Goal: Task Accomplishment & Management: Use online tool/utility

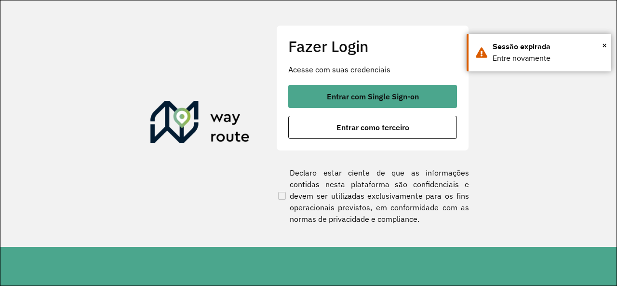
click at [340, 139] on div "Fazer Login Acesse com suas credenciais Entrar com Single Sign-on Entrar como t…" at bounding box center [372, 87] width 193 height 125
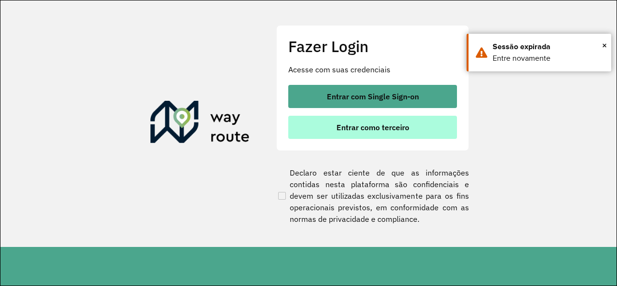
click at [335, 127] on button "Entrar como terceiro" at bounding box center [372, 127] width 169 height 23
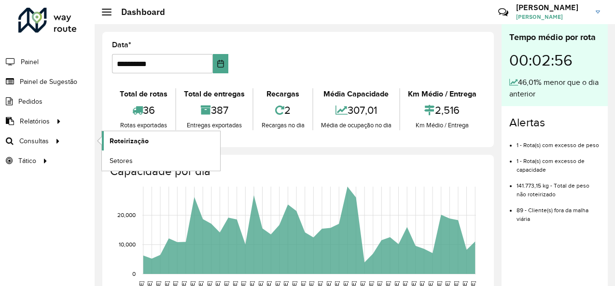
click at [125, 141] on span "Roteirização" at bounding box center [128, 141] width 39 height 10
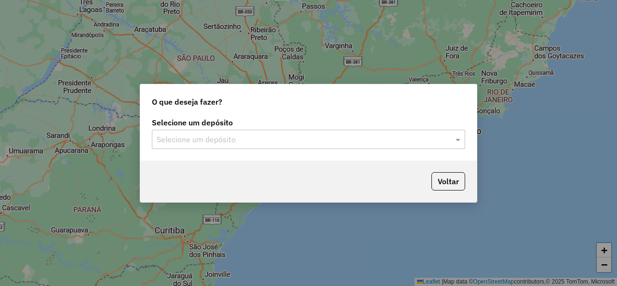
click at [284, 129] on div "Selecione um depósito Selecione um depósito" at bounding box center [309, 134] width 314 height 30
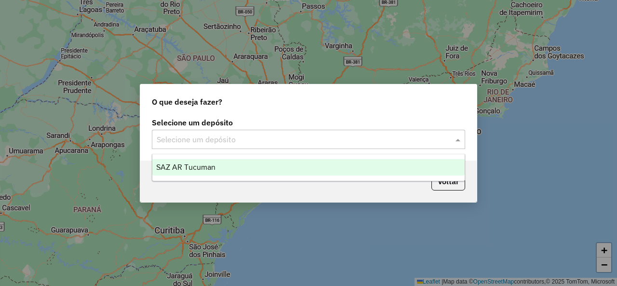
click at [267, 136] on input "text" at bounding box center [299, 140] width 285 height 12
click at [201, 162] on div "SAZ AR Tucuman" at bounding box center [308, 167] width 312 height 16
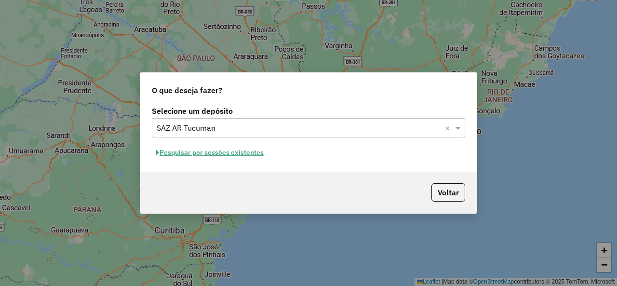
click at [230, 153] on button "Pesquisar por sessões existentes" at bounding box center [210, 152] width 116 height 15
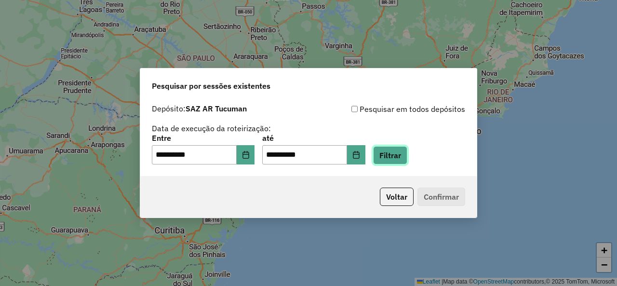
click at [397, 151] on button "Filtrar" at bounding box center [390, 155] width 34 height 18
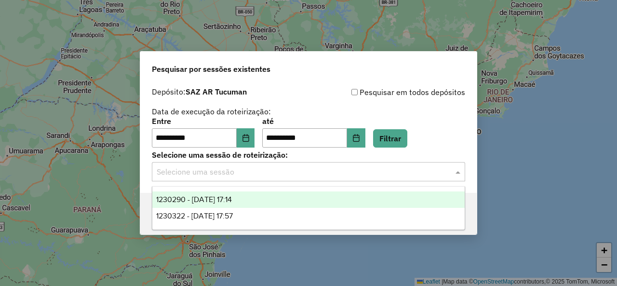
click at [458, 169] on span at bounding box center [459, 172] width 12 height 12
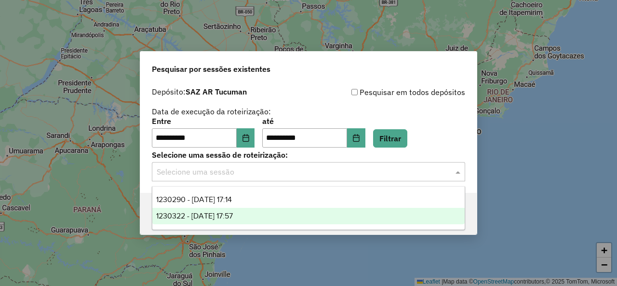
click at [264, 213] on div "1230322 - [DATE] 17:57" at bounding box center [308, 216] width 312 height 16
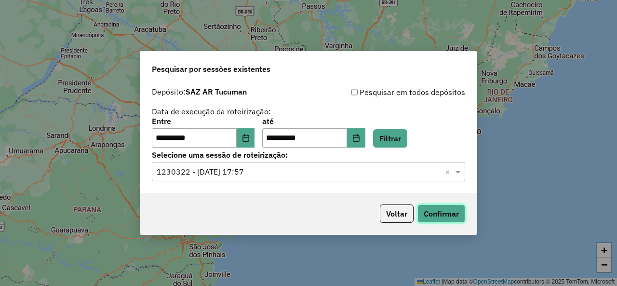
click at [453, 210] on button "Confirmar" at bounding box center [442, 214] width 48 height 18
click at [408, 133] on button "Filtrar" at bounding box center [390, 138] width 34 height 18
click at [462, 173] on span at bounding box center [459, 172] width 12 height 12
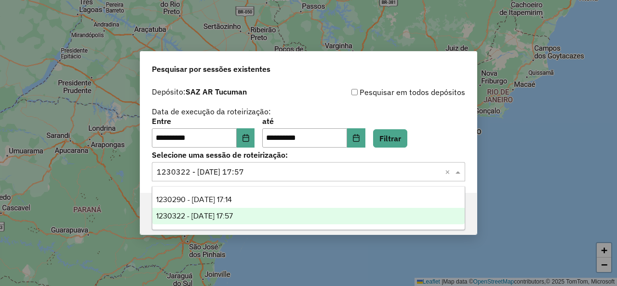
click at [461, 173] on span at bounding box center [459, 172] width 12 height 12
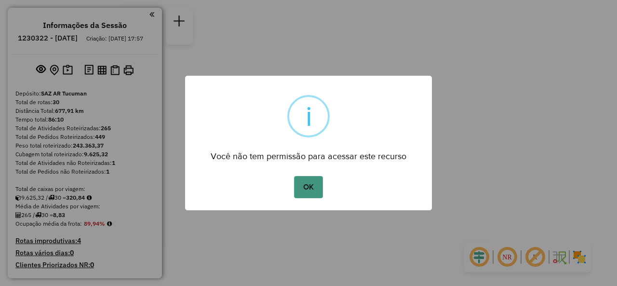
click at [308, 185] on button "OK" at bounding box center [308, 187] width 28 height 22
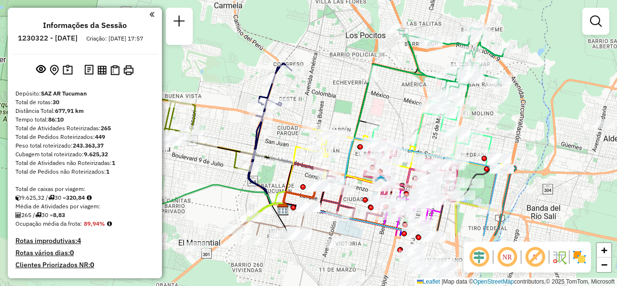
drag, startPoint x: 329, startPoint y: 134, endPoint x: 316, endPoint y: 52, distance: 83.0
click at [302, 36] on div "Janela de atendimento Grade de atendimento Capacidade Transportadoras Veículos …" at bounding box center [308, 143] width 617 height 286
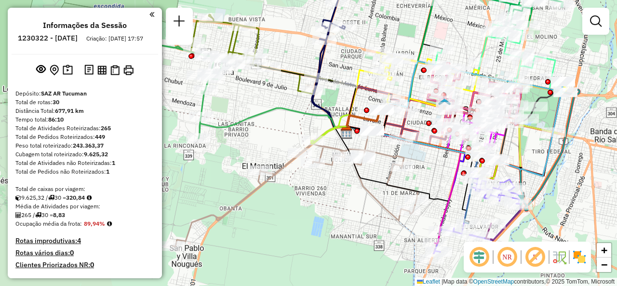
drag, startPoint x: 327, startPoint y: 88, endPoint x: 455, endPoint y: 27, distance: 142.4
click at [455, 27] on div "Janela de atendimento Grade de atendimento Capacidade Transportadoras Veículos …" at bounding box center [308, 143] width 617 height 286
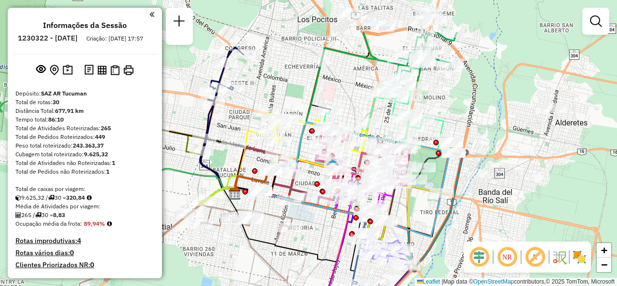
drag, startPoint x: 470, startPoint y: 19, endPoint x: 358, endPoint y: 80, distance: 127.3
click at [358, 80] on div "Janela de atendimento Grade de atendimento Capacidade Transportadoras Veículos …" at bounding box center [308, 143] width 617 height 286
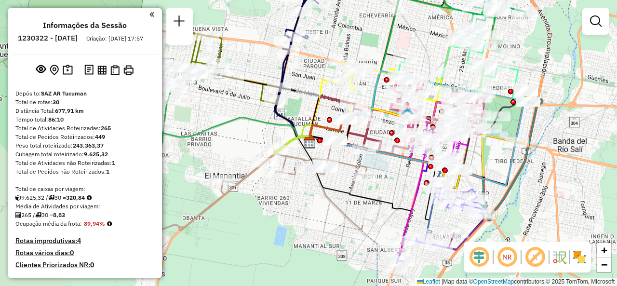
drag, startPoint x: 336, startPoint y: 97, endPoint x: 412, endPoint y: 46, distance: 91.8
click at [412, 46] on div "Janela de atendimento Grade de atendimento Capacidade Transportadoras Veículos …" at bounding box center [308, 143] width 617 height 286
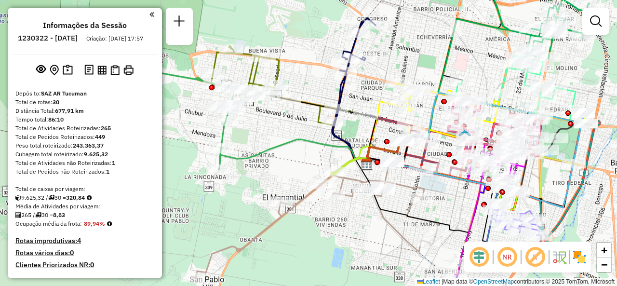
drag, startPoint x: 309, startPoint y: 72, endPoint x: 384, endPoint y: 87, distance: 76.7
click at [384, 87] on div "Janela de atendimento Grade de atendimento Capacidade Transportadoras Veículos …" at bounding box center [308, 143] width 617 height 286
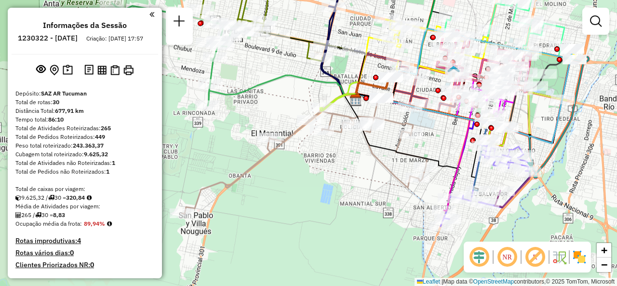
drag, startPoint x: 273, startPoint y: 132, endPoint x: 238, endPoint y: 69, distance: 71.9
click at [236, 68] on div "Janela de atendimento Grade de atendimento Capacidade Transportadoras Veículos …" at bounding box center [308, 143] width 617 height 286
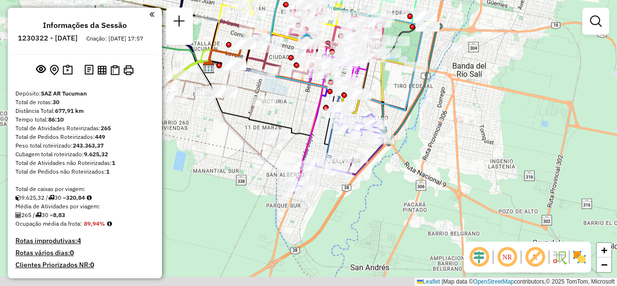
drag, startPoint x: 359, startPoint y: 164, endPoint x: 204, endPoint y: 134, distance: 158.3
click at [204, 134] on div "Janela de atendimento Grade de atendimento Capacidade Transportadoras Veículos …" at bounding box center [308, 143] width 617 height 286
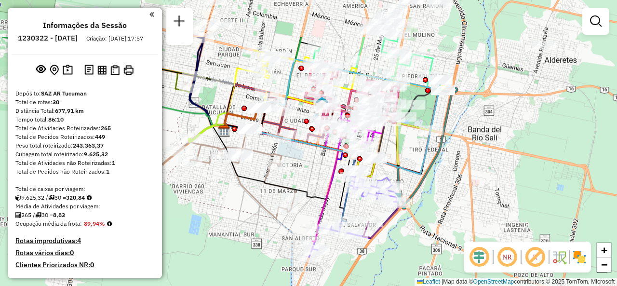
drag, startPoint x: 274, startPoint y: 99, endPoint x: 302, endPoint y: 166, distance: 72.8
click at [302, 166] on div "Janela de atendimento Grade de atendimento Capacidade Transportadoras Veículos …" at bounding box center [308, 143] width 617 height 286
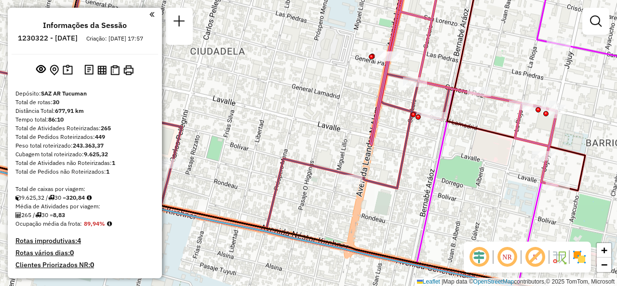
drag, startPoint x: 346, startPoint y: 74, endPoint x: 336, endPoint y: 69, distance: 11.0
click at [336, 69] on div "Janela de atendimento Grade de atendimento Capacidade Transportadoras Veículos …" at bounding box center [308, 143] width 617 height 286
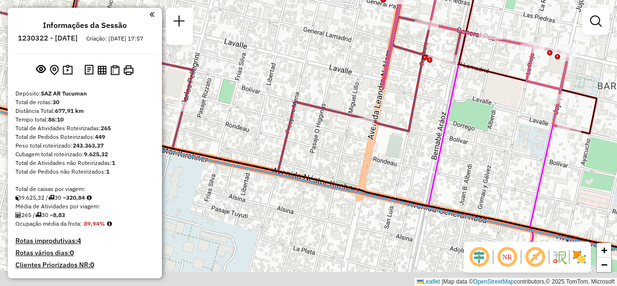
drag, startPoint x: 322, startPoint y: 201, endPoint x: 386, endPoint y: 27, distance: 185.4
click at [385, 29] on div "Janela de atendimento Grade de atendimento Capacidade Transportadoras Veículos …" at bounding box center [308, 143] width 617 height 286
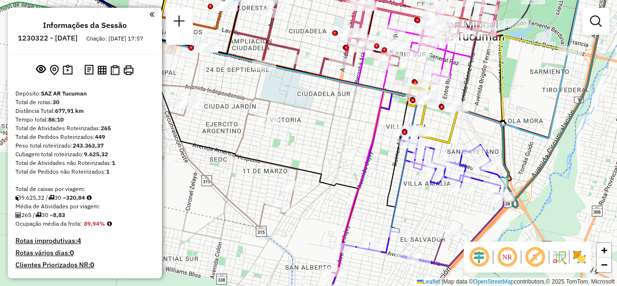
drag, startPoint x: 344, startPoint y: 135, endPoint x: 301, endPoint y: 100, distance: 54.5
click at [301, 100] on div "Janela de atendimento Grade de atendimento Capacidade Transportadoras Veículos …" at bounding box center [308, 143] width 617 height 286
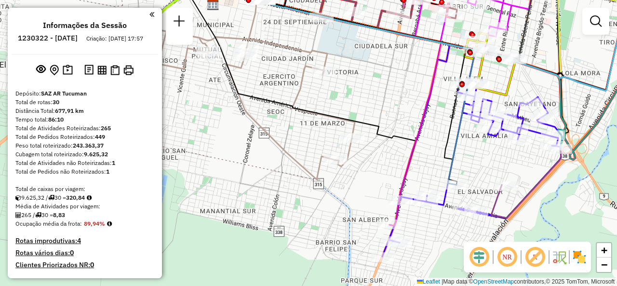
drag, startPoint x: 260, startPoint y: 135, endPoint x: 330, endPoint y: 102, distance: 78.1
click at [330, 102] on div "Janela de atendimento Grade de atendimento Capacidade Transportadoras Veículos …" at bounding box center [308, 143] width 617 height 286
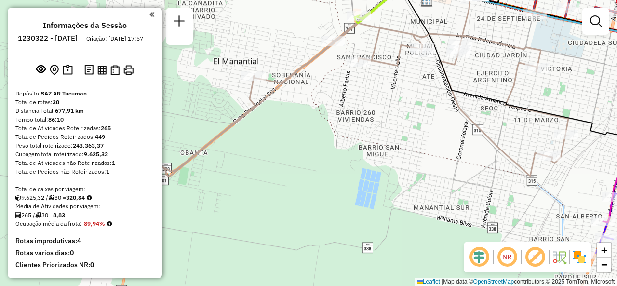
drag, startPoint x: 353, startPoint y: 99, endPoint x: 544, endPoint y: 82, distance: 191.8
click at [544, 82] on div "Janela de atendimento Grade de atendimento Capacidade Transportadoras Veículos …" at bounding box center [308, 143] width 617 height 286
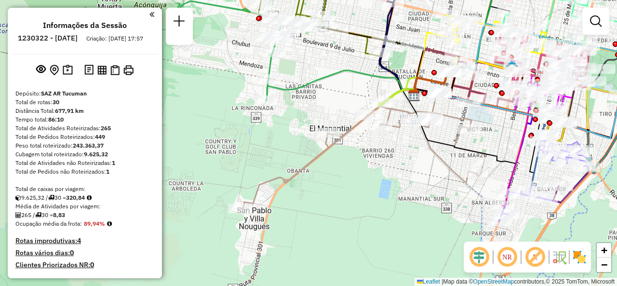
drag, startPoint x: 439, startPoint y: 182, endPoint x: 374, endPoint y: 180, distance: 65.1
click at [374, 180] on div "Janela de atendimento Grade de atendimento Capacidade Transportadoras Veículos …" at bounding box center [308, 143] width 617 height 286
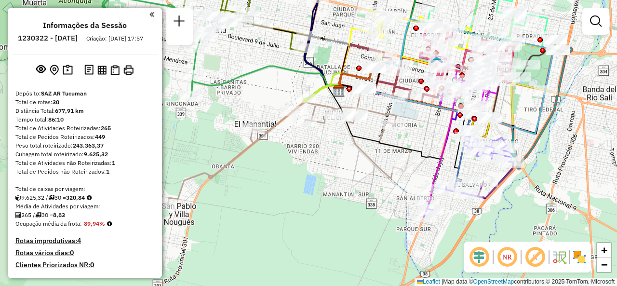
drag, startPoint x: 426, startPoint y: 136, endPoint x: 417, endPoint y: 129, distance: 11.5
click at [417, 129] on div "Janela de atendimento Grade de atendimento Capacidade Transportadoras Veículos …" at bounding box center [308, 143] width 617 height 286
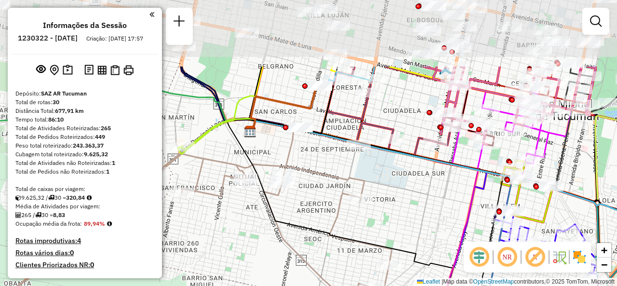
drag, startPoint x: 384, startPoint y: 102, endPoint x: 403, endPoint y: 175, distance: 75.2
click at [415, 194] on div "Janela de atendimento Grade de atendimento Capacidade Transportadoras Veículos …" at bounding box center [308, 143] width 617 height 286
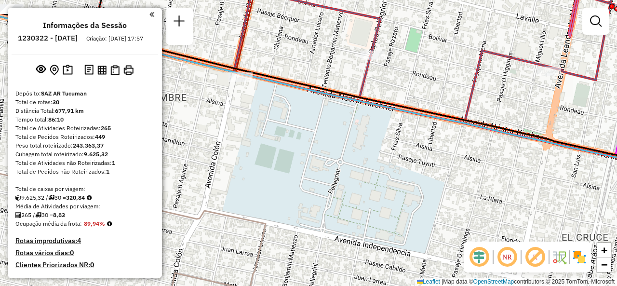
drag, startPoint x: 277, startPoint y: 104, endPoint x: 315, endPoint y: 97, distance: 38.6
click at [306, 103] on div "Janela de atendimento Grade de atendimento Capacidade Transportadoras Veículos …" at bounding box center [308, 143] width 617 height 286
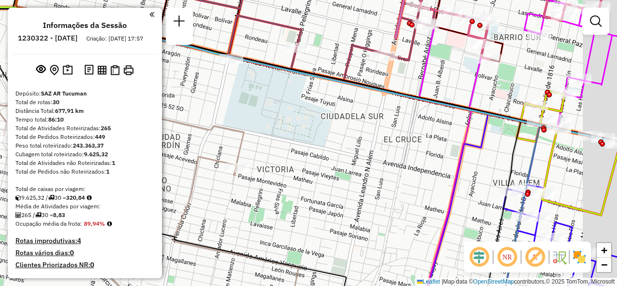
drag, startPoint x: 434, startPoint y: 153, endPoint x: 378, endPoint y: 124, distance: 63.4
click at [378, 124] on div "Janela de atendimento Grade de atendimento Capacidade Transportadoras Veículos …" at bounding box center [308, 143] width 617 height 286
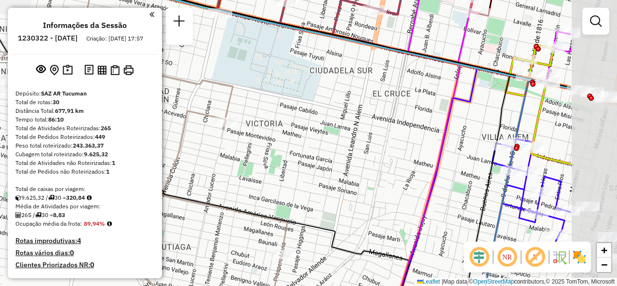
drag, startPoint x: 445, startPoint y: 168, endPoint x: 337, endPoint y: 151, distance: 109.0
click at [339, 156] on div "Janela de atendimento Grade de atendimento Capacidade Transportadoras Veículos …" at bounding box center [308, 143] width 617 height 286
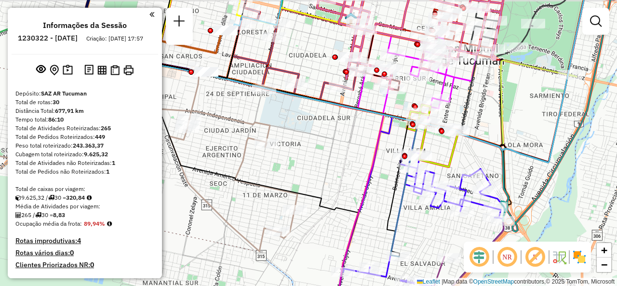
drag, startPoint x: 364, startPoint y: 134, endPoint x: 345, endPoint y: 141, distance: 20.2
click at [345, 141] on div "Janela de atendimento Grade de atendimento Capacidade Transportadoras Veículos …" at bounding box center [308, 143] width 617 height 286
select select "**********"
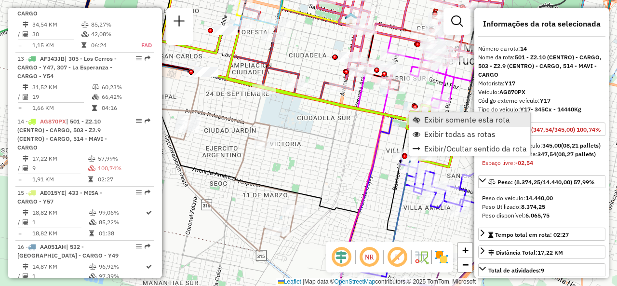
scroll to position [1226, 0]
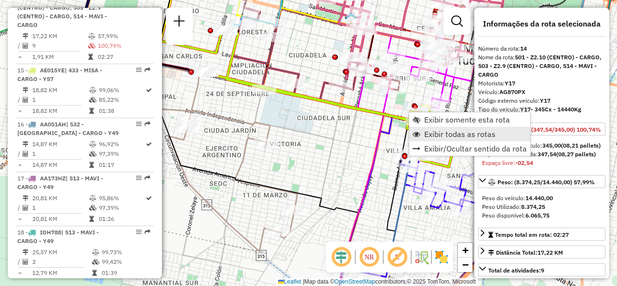
click at [426, 128] on link "Exibir todas as rotas" at bounding box center [470, 134] width 121 height 14
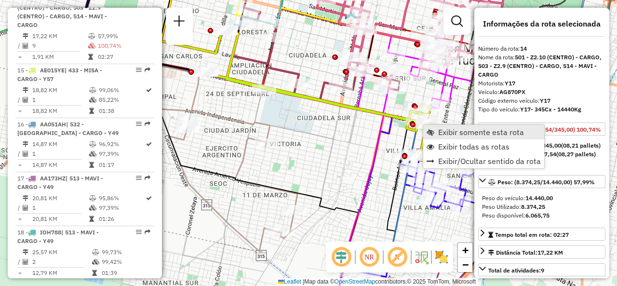
click at [434, 129] on span "Exibir somente esta rota" at bounding box center [431, 132] width 8 height 8
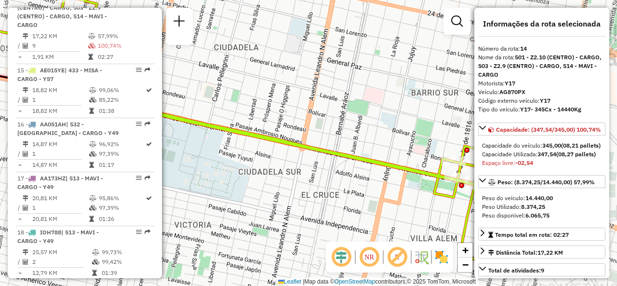
drag, startPoint x: 372, startPoint y: 137, endPoint x: 203, endPoint y: 51, distance: 190.1
click at [203, 52] on div "Janela de atendimento Grade de atendimento Capacidade Transportadoras Veículos …" at bounding box center [308, 143] width 617 height 286
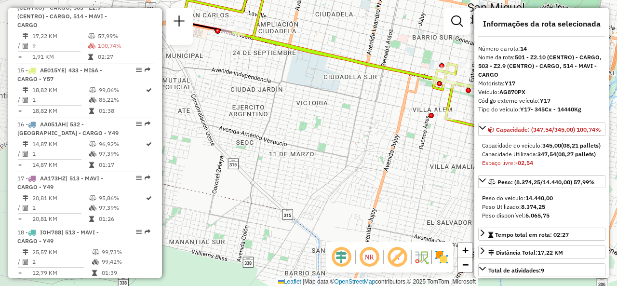
drag, startPoint x: 273, startPoint y: 95, endPoint x: 415, endPoint y: 100, distance: 141.9
click at [415, 100] on div "Janela de atendimento Grade de atendimento Capacidade Transportadoras Veículos …" at bounding box center [308, 143] width 617 height 286
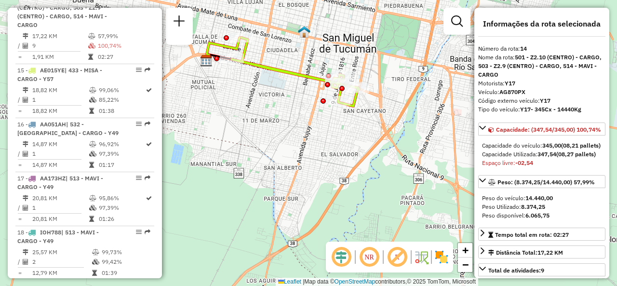
drag, startPoint x: 288, startPoint y: 106, endPoint x: 258, endPoint y: 96, distance: 31.7
click at [258, 96] on div "Janela de atendimento Grade de atendimento Capacidade Transportadoras Veículos …" at bounding box center [308, 143] width 617 height 286
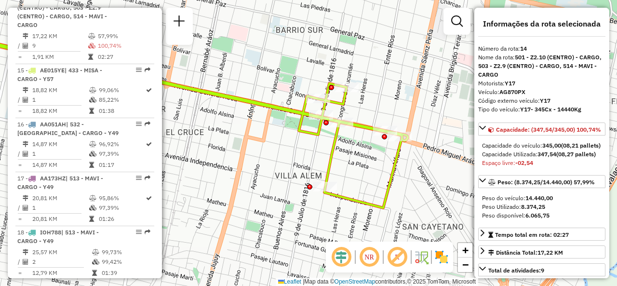
drag, startPoint x: 246, startPoint y: 167, endPoint x: 263, endPoint y: 158, distance: 19.4
click at [263, 158] on div "Janela de atendimento Grade de atendimento Capacidade Transportadoras Veículos …" at bounding box center [308, 143] width 617 height 286
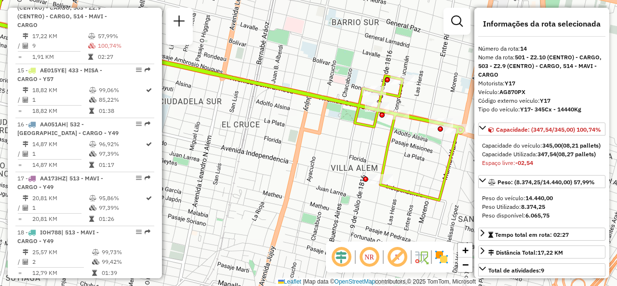
drag, startPoint x: 251, startPoint y: 154, endPoint x: 342, endPoint y: 140, distance: 91.7
click at [340, 140] on div "Janela de atendimento Grade de atendimento Capacidade Transportadoras Veículos …" at bounding box center [308, 143] width 617 height 286
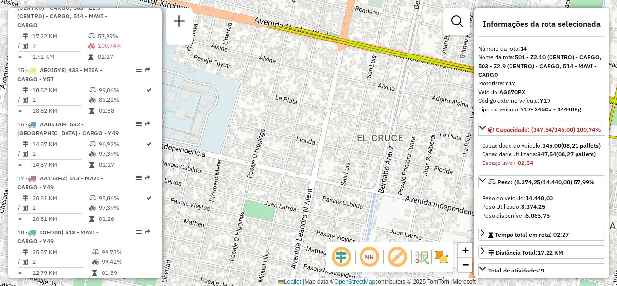
drag, startPoint x: 248, startPoint y: 98, endPoint x: 308, endPoint y: 151, distance: 79.6
click at [308, 151] on div "Janela de atendimento Grade de atendimento Capacidade Transportadoras Veículos …" at bounding box center [308, 143] width 617 height 286
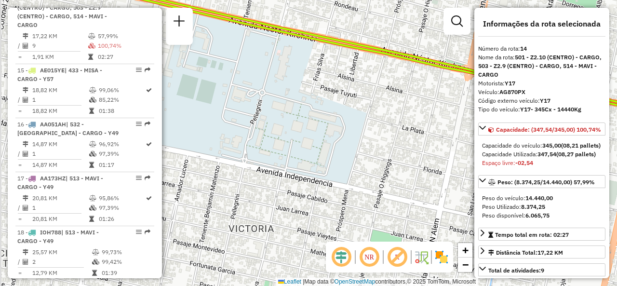
drag, startPoint x: 277, startPoint y: 123, endPoint x: 394, endPoint y: 119, distance: 116.8
click at [394, 119] on div "Janela de atendimento Grade de atendimento Capacidade Transportadoras Veículos …" at bounding box center [308, 143] width 617 height 286
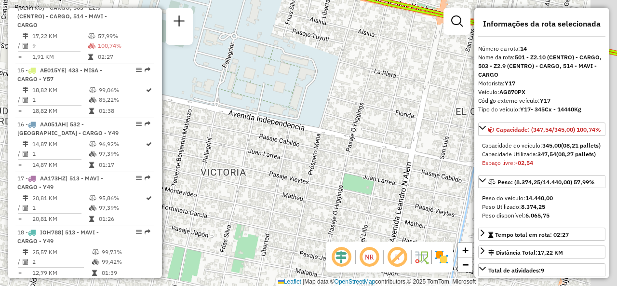
drag, startPoint x: 284, startPoint y: 121, endPoint x: 270, endPoint y: 100, distance: 24.6
click at [270, 101] on div "Janela de atendimento Grade de atendimento Capacidade Transportadoras Veículos …" at bounding box center [308, 143] width 617 height 286
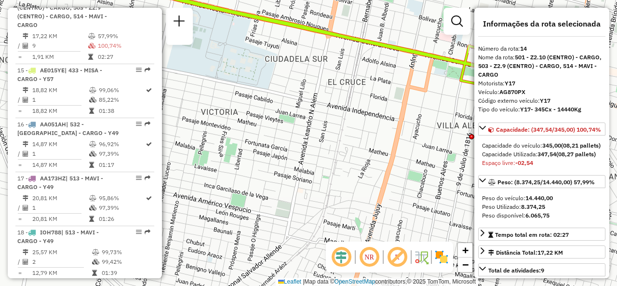
drag, startPoint x: 318, startPoint y: 142, endPoint x: 291, endPoint y: 110, distance: 41.1
click at [291, 110] on div "Janela de atendimento Grade de atendimento Capacidade Transportadoras Veículos …" at bounding box center [308, 143] width 617 height 286
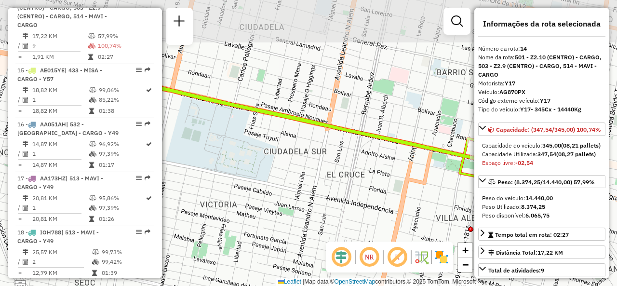
drag, startPoint x: 330, startPoint y: 68, endPoint x: 332, endPoint y: 175, distance: 106.6
click at [332, 175] on div "Janela de atendimento Grade de atendimento Capacidade Transportadoras Veículos …" at bounding box center [308, 143] width 617 height 286
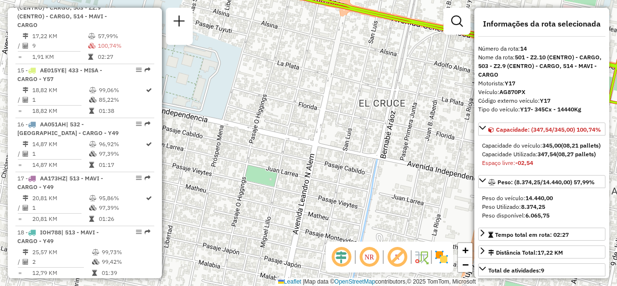
drag, startPoint x: 327, startPoint y: 179, endPoint x: 349, endPoint y: 92, distance: 89.7
click at [349, 92] on div "Janela de atendimento Grade de atendimento Capacidade Transportadoras Veículos …" at bounding box center [308, 143] width 617 height 286
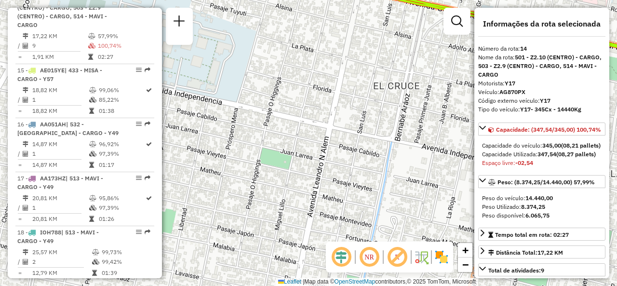
drag, startPoint x: 369, startPoint y: 173, endPoint x: 272, endPoint y: 133, distance: 105.3
click at [272, 133] on div "Janela de atendimento Grade de atendimento Capacidade Transportadoras Veículos …" at bounding box center [308, 143] width 617 height 286
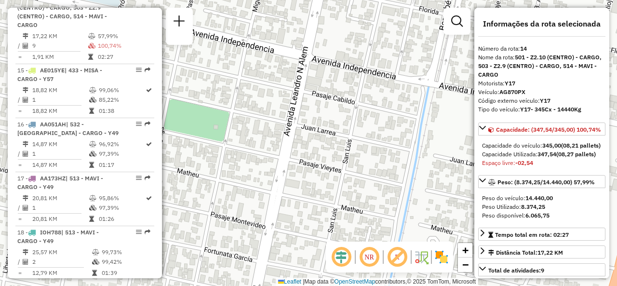
drag, startPoint x: 289, startPoint y: 107, endPoint x: 298, endPoint y: 122, distance: 17.5
click at [298, 122] on div "Janela de atendimento Grade de atendimento Capacidade Transportadoras Veículos …" at bounding box center [308, 143] width 617 height 286
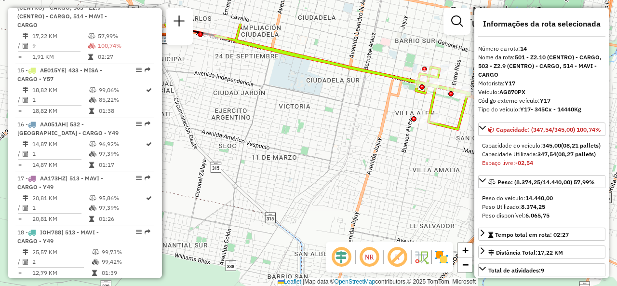
drag, startPoint x: 295, startPoint y: 82, endPoint x: 292, endPoint y: 135, distance: 52.2
click at [292, 135] on div "Janela de atendimento Grade de atendimento Capacidade Transportadoras Veículos …" at bounding box center [308, 143] width 617 height 286
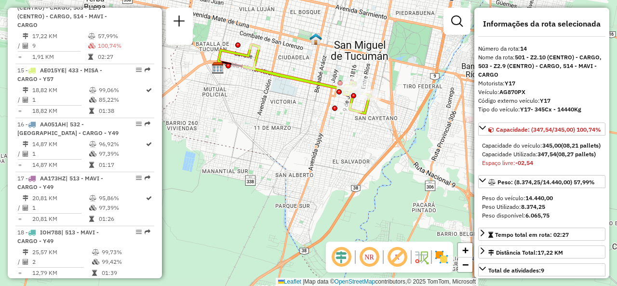
drag, startPoint x: 331, startPoint y: 99, endPoint x: 283, endPoint y: 96, distance: 48.3
click at [288, 97] on div "Janela de atendimento Grade de atendimento Capacidade Transportadoras Veículos …" at bounding box center [308, 143] width 617 height 286
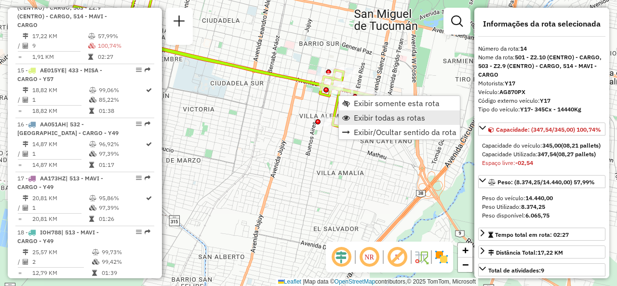
click at [356, 111] on link "Exibir todas as rotas" at bounding box center [399, 117] width 121 height 14
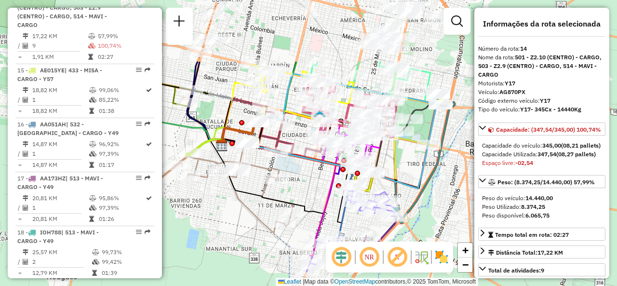
drag, startPoint x: 279, startPoint y: 122, endPoint x: 316, endPoint y: 178, distance: 67.3
click at [315, 180] on div "Janela de atendimento Grade de atendimento Capacidade Transportadoras Veículos …" at bounding box center [308, 143] width 617 height 286
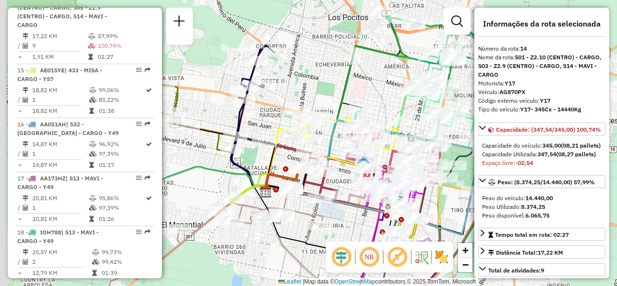
drag, startPoint x: 342, startPoint y: 46, endPoint x: 381, endPoint y: 87, distance: 56.7
click at [381, 87] on div "Janela de atendimento Grade de atendimento Capacidade Transportadoras Veículos …" at bounding box center [308, 143] width 617 height 286
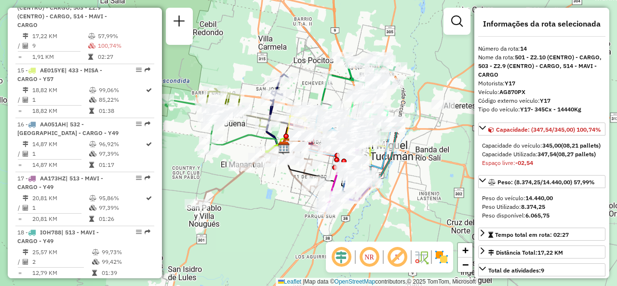
drag, startPoint x: 309, startPoint y: 179, endPoint x: 279, endPoint y: 185, distance: 31.0
click at [279, 185] on div "Janela de atendimento Grade de atendimento Capacidade Transportadoras Veículos …" at bounding box center [308, 143] width 617 height 286
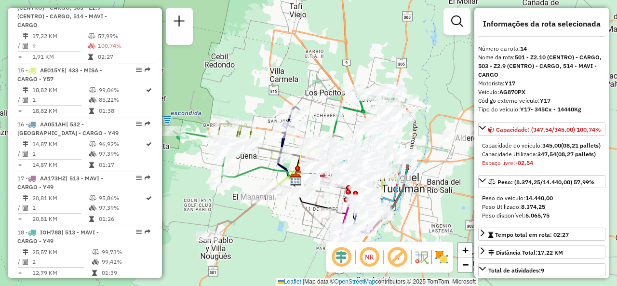
drag, startPoint x: 241, startPoint y: 98, endPoint x: 268, endPoint y: 118, distance: 33.1
click at [268, 118] on div "Janela de atendimento Grade de atendimento Capacidade Transportadoras Veículos …" at bounding box center [308, 143] width 617 height 286
click at [203, 205] on div "Rota 7 - Placa DNI569 0000473600 - Zelaya Rafael Leonardo Janela de atendimento…" at bounding box center [308, 143] width 617 height 286
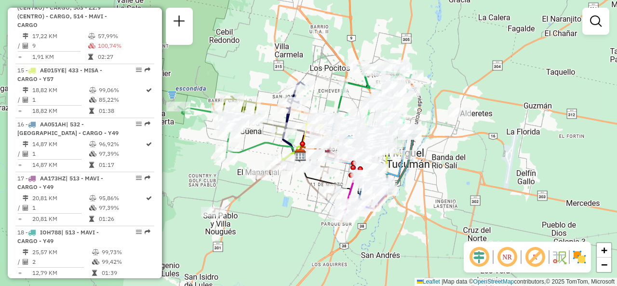
click at [208, 174] on div "Janela de atendimento Grade de atendimento Capacidade Transportadoras Veículos …" at bounding box center [308, 143] width 617 height 286
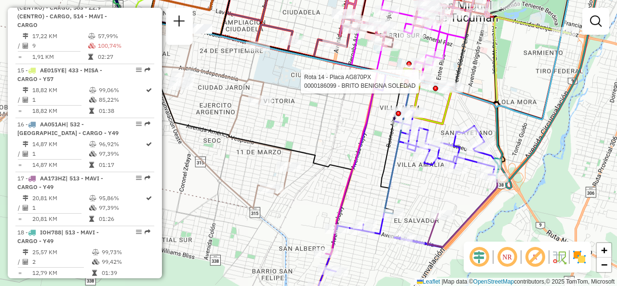
select select "**********"
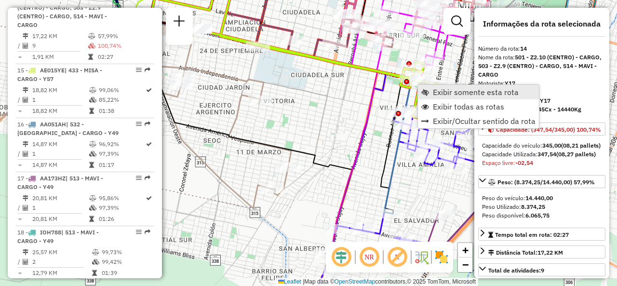
click at [436, 89] on span "Exibir somente esta rota" at bounding box center [476, 92] width 86 height 8
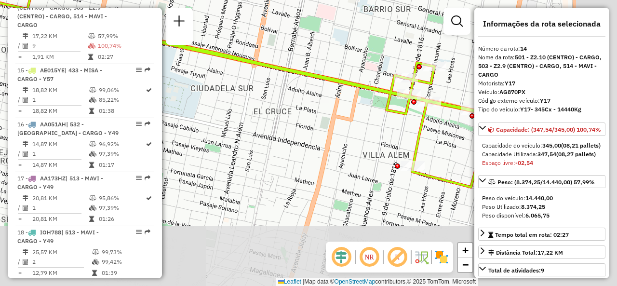
drag, startPoint x: 370, startPoint y: 192, endPoint x: 252, endPoint y: 66, distance: 173.4
click at [258, 82] on div "Janela de atendimento Grade de atendimento Capacidade Transportadoras Veículos …" at bounding box center [308, 143] width 617 height 286
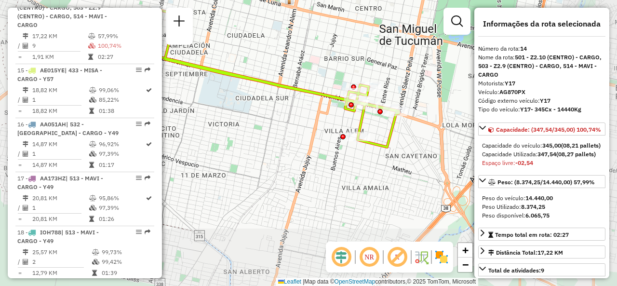
drag, startPoint x: 318, startPoint y: 126, endPoint x: 295, endPoint y: 122, distance: 23.5
click at [295, 122] on div "Janela de atendimento Grade de atendimento Capacidade Transportadoras Veículos …" at bounding box center [308, 143] width 617 height 286
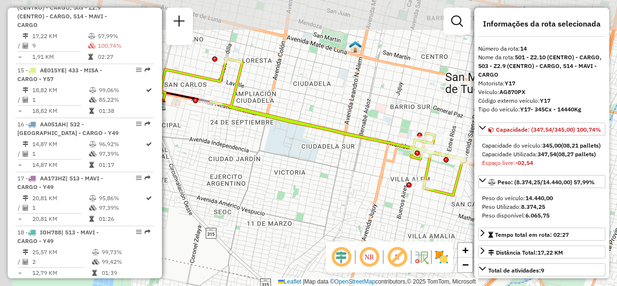
drag, startPoint x: 278, startPoint y: 127, endPoint x: 367, endPoint y: 179, distance: 103.3
click at [367, 179] on div "Janela de atendimento Grade de atendimento Capacidade Transportadoras Veículos …" at bounding box center [308, 143] width 617 height 286
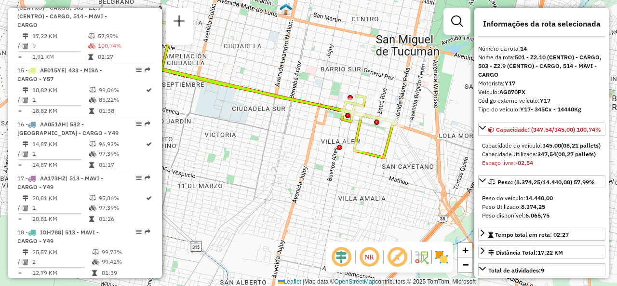
drag, startPoint x: 361, startPoint y: 181, endPoint x: 292, endPoint y: 143, distance: 79.0
click at [292, 143] on div "Janela de atendimento Grade de atendimento Capacidade Transportadoras Veículos …" at bounding box center [308, 143] width 617 height 286
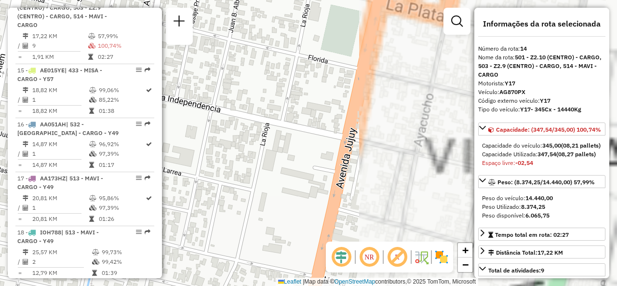
drag, startPoint x: 357, startPoint y: 118, endPoint x: 316, endPoint y: 141, distance: 47.1
click at [316, 141] on div "Janela de atendimento Grade de atendimento Capacidade Transportadoras Veículos …" at bounding box center [308, 143] width 617 height 286
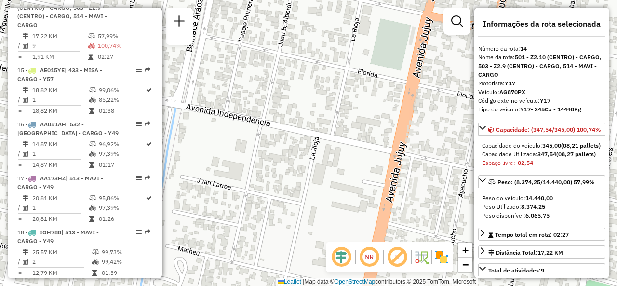
drag, startPoint x: 290, startPoint y: 143, endPoint x: 513, endPoint y: 176, distance: 225.7
click at [494, 169] on hb-router-mapa "Informações da Sessão 1230322 - 16/08/2025 Criação: 15/08/2025 17:57 Depósito: …" at bounding box center [308, 143] width 617 height 286
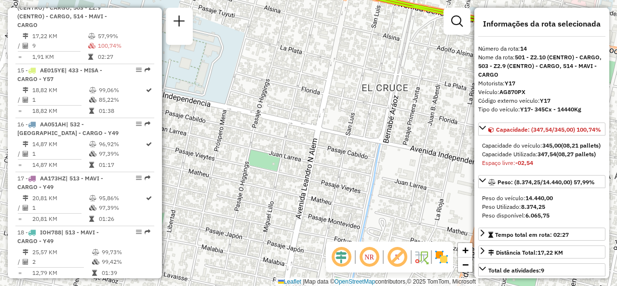
drag, startPoint x: 406, startPoint y: 154, endPoint x: 336, endPoint y: 134, distance: 72.7
click at [336, 134] on div "Janela de atendimento Grade de atendimento Capacidade Transportadoras Veículos …" at bounding box center [308, 143] width 617 height 286
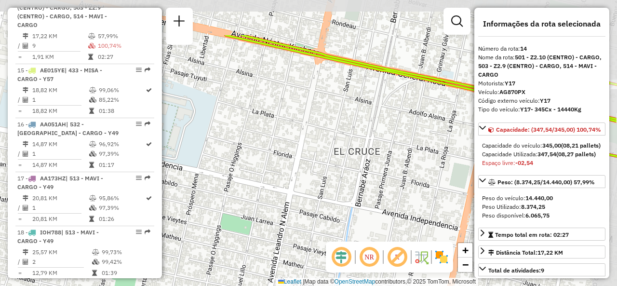
drag, startPoint x: 367, startPoint y: 117, endPoint x: 340, endPoint y: 181, distance: 69.6
click at [340, 181] on div "Janela de atendimento Grade de atendimento Capacidade Transportadoras Veículos …" at bounding box center [308, 143] width 617 height 286
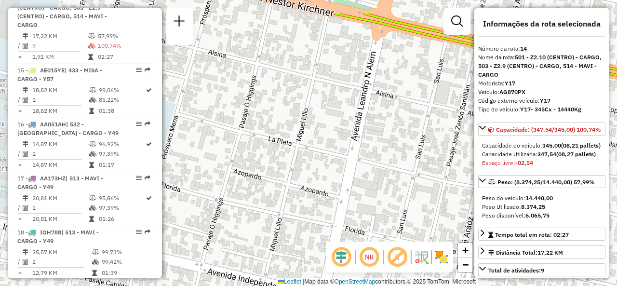
drag, startPoint x: 306, startPoint y: 151, endPoint x: 368, endPoint y: 144, distance: 62.6
click at [370, 146] on div "Janela de atendimento Grade de atendimento Capacidade Transportadoras Veículos …" at bounding box center [308, 143] width 617 height 286
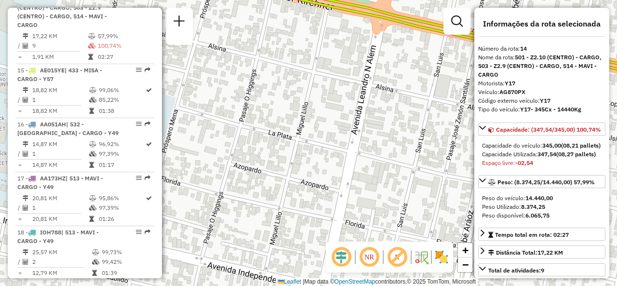
drag, startPoint x: 356, startPoint y: 231, endPoint x: 372, endPoint y: 101, distance: 131.2
click at [372, 104] on div "Janela de atendimento Grade de atendimento Capacidade Transportadoras Veículos …" at bounding box center [308, 143] width 617 height 286
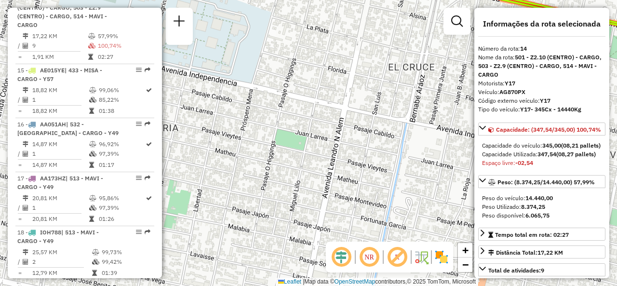
drag, startPoint x: 366, startPoint y: 150, endPoint x: 322, endPoint y: 96, distance: 69.7
click at [323, 96] on div "Janela de atendimento Grade de atendimento Capacidade Transportadoras Veículos …" at bounding box center [308, 143] width 617 height 286
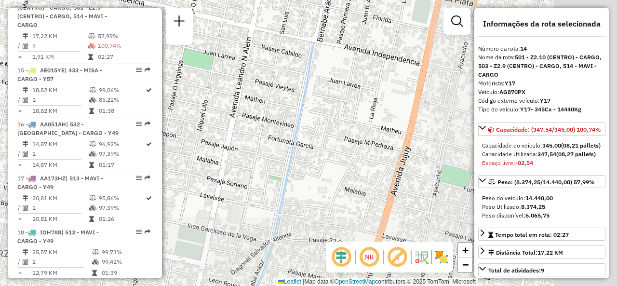
drag, startPoint x: 365, startPoint y: 126, endPoint x: 254, endPoint y: 58, distance: 129.5
click at [254, 58] on div "Janela de atendimento Grade de atendimento Capacidade Transportadoras Veículos …" at bounding box center [308, 143] width 617 height 286
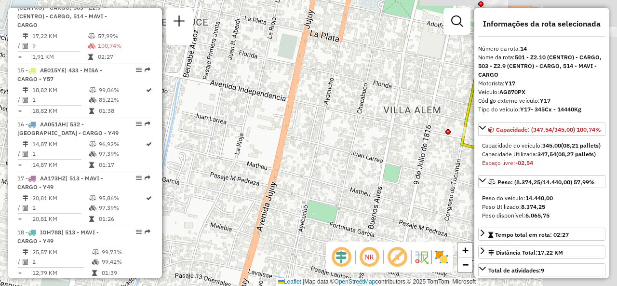
drag, startPoint x: 239, startPoint y: 137, endPoint x: 207, endPoint y: 150, distance: 34.0
click at [207, 150] on div "Janela de atendimento Grade de atendimento Capacidade Transportadoras Veículos …" at bounding box center [308, 143] width 617 height 286
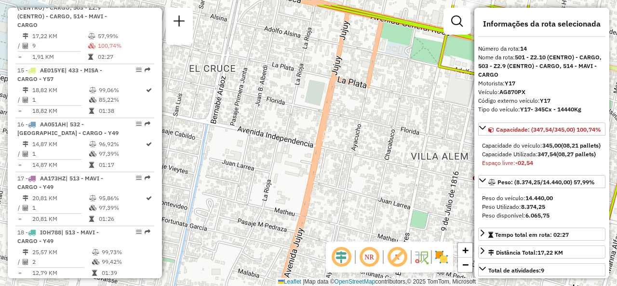
drag, startPoint x: 272, startPoint y: 118, endPoint x: 435, endPoint y: 176, distance: 173.2
click at [435, 176] on div "Janela de atendimento Grade de atendimento Capacidade Transportadoras Veículos …" at bounding box center [308, 143] width 617 height 286
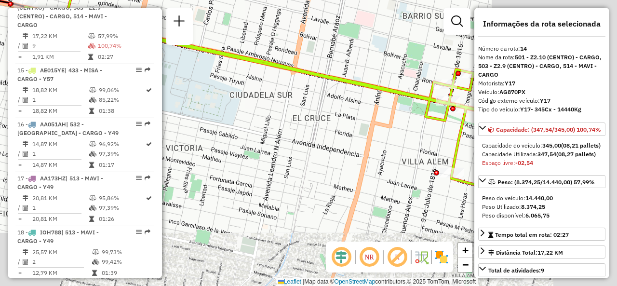
drag, startPoint x: 350, startPoint y: 157, endPoint x: 275, endPoint y: 97, distance: 95.7
click at [280, 101] on div "Janela de atendimento Grade de atendimento Capacidade Transportadoras Veículos …" at bounding box center [308, 143] width 617 height 286
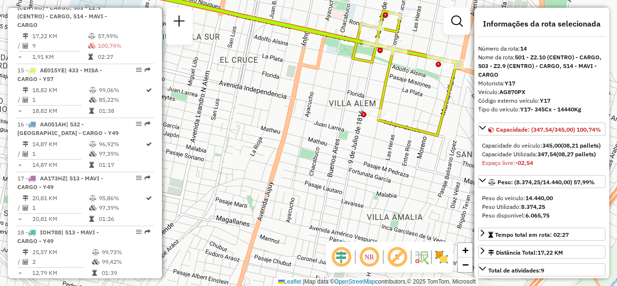
drag, startPoint x: 373, startPoint y: 161, endPoint x: 451, endPoint y: 188, distance: 82.5
click at [451, 187] on div "Janela de atendimento Grade de atendimento Capacidade Transportadoras Veículos …" at bounding box center [308, 143] width 617 height 286
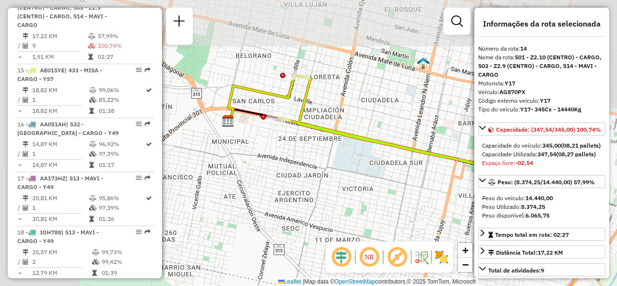
drag, startPoint x: 277, startPoint y: 132, endPoint x: 347, endPoint y: 163, distance: 76.7
click at [348, 162] on div "Janela de atendimento Grade de atendimento Capacidade Transportadoras Veículos …" at bounding box center [308, 143] width 617 height 286
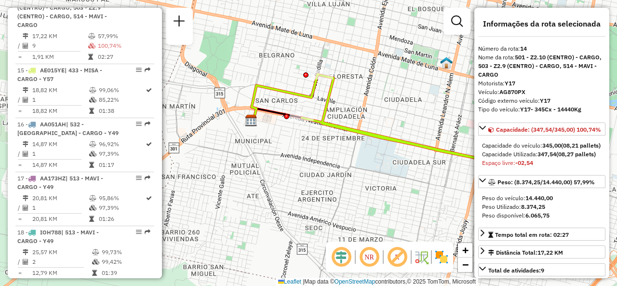
drag, startPoint x: 343, startPoint y: 184, endPoint x: 226, endPoint y: 43, distance: 182.9
click at [226, 43] on div "Janela de atendimento Grade de atendimento Capacidade Transportadoras Veículos …" at bounding box center [308, 143] width 617 height 286
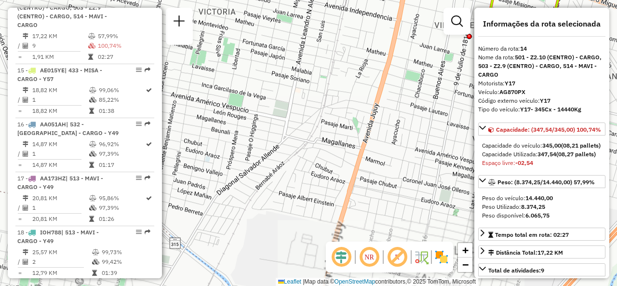
drag, startPoint x: 325, startPoint y: 78, endPoint x: 367, endPoint y: 254, distance: 180.9
click at [366, 253] on hb-router-mapa "Informações da Sessão 1230322 - 16/08/2025 Criação: 15/08/2025 17:57 Depósito: …" at bounding box center [308, 143] width 617 height 286
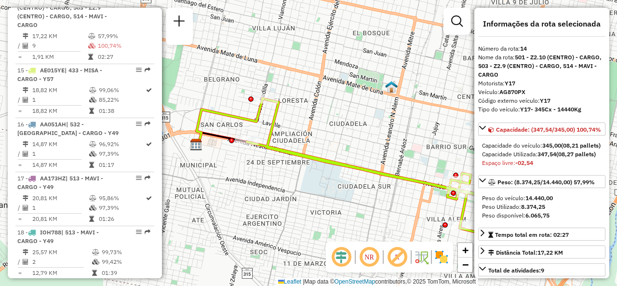
drag, startPoint x: 283, startPoint y: 167, endPoint x: 307, endPoint y: 187, distance: 30.9
click at [307, 187] on div "Janela de atendimento Grade de atendimento Capacidade Transportadoras Veículos …" at bounding box center [308, 143] width 617 height 286
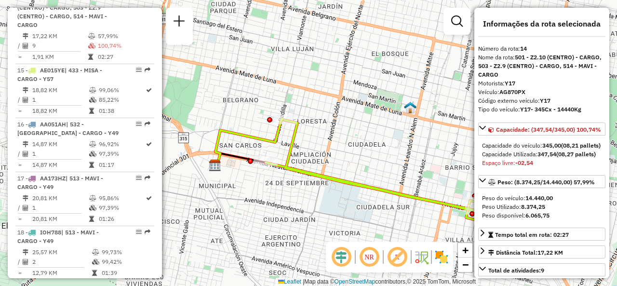
drag, startPoint x: 329, startPoint y: 225, endPoint x: 206, endPoint y: 147, distance: 146.1
click at [206, 147] on div "Janela de atendimento Grade de atendimento Capacidade Transportadoras Veículos …" at bounding box center [308, 143] width 617 height 286
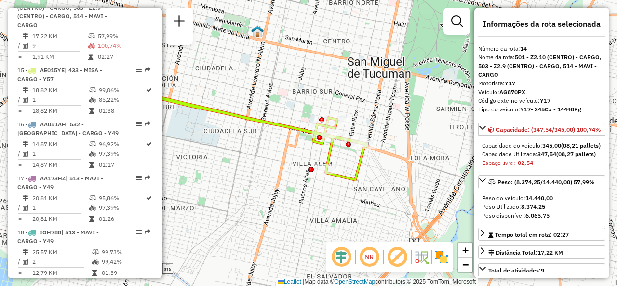
drag, startPoint x: 305, startPoint y: 165, endPoint x: 258, endPoint y: 169, distance: 46.9
click at [258, 169] on div "Janela de atendimento Grade de atendimento Capacidade Transportadoras Veículos …" at bounding box center [308, 143] width 617 height 286
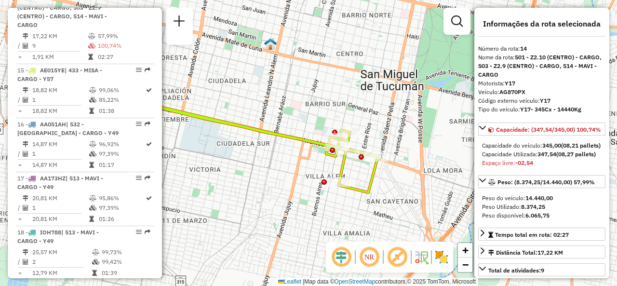
drag, startPoint x: 276, startPoint y: 147, endPoint x: 309, endPoint y: 159, distance: 35.2
click at [309, 159] on div "Janela de atendimento Grade de atendimento Capacidade Transportadoras Veículos …" at bounding box center [308, 143] width 617 height 286
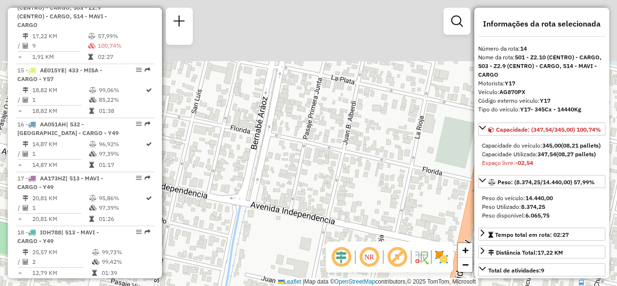
drag, startPoint x: 265, startPoint y: 112, endPoint x: 266, endPoint y: 236, distance: 123.5
click at [266, 236] on div "Janela de atendimento Grade de atendimento Capacidade Transportadoras Veículos …" at bounding box center [308, 143] width 617 height 286
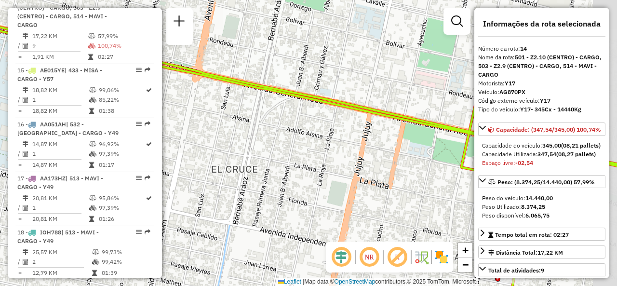
drag, startPoint x: 279, startPoint y: 117, endPoint x: 253, endPoint y: 146, distance: 38.9
click at [253, 146] on div "Janela de atendimento Grade de atendimento Capacidade Transportadoras Veículos …" at bounding box center [308, 143] width 617 height 286
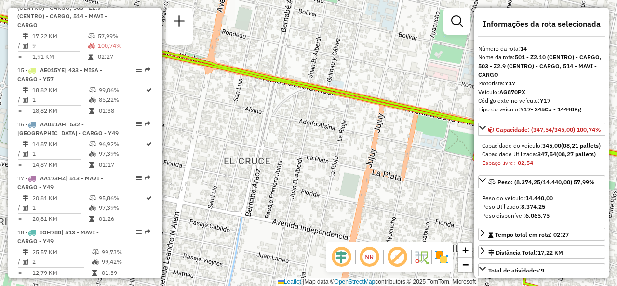
drag, startPoint x: 266, startPoint y: 210, endPoint x: 300, endPoint y: 146, distance: 72.5
click at [299, 148] on div "Janela de atendimento Grade de atendimento Capacidade Transportadoras Veículos …" at bounding box center [308, 143] width 617 height 286
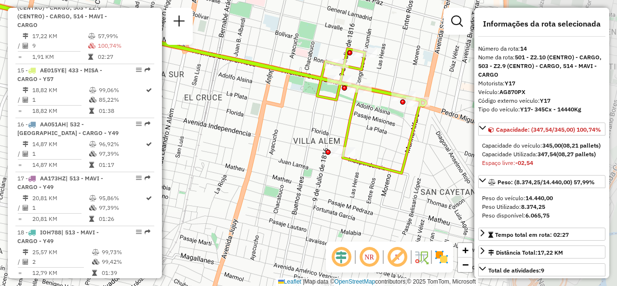
drag, startPoint x: 347, startPoint y: 155, endPoint x: 246, endPoint y: 118, distance: 107.7
click at [240, 119] on div "Janela de atendimento Grade de atendimento Capacidade Transportadoras Veículos …" at bounding box center [308, 143] width 617 height 286
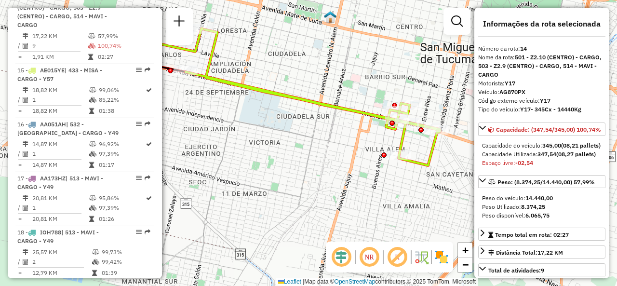
drag, startPoint x: 305, startPoint y: 146, endPoint x: 346, endPoint y: 145, distance: 41.0
click at [346, 145] on div "Janela de atendimento Grade de atendimento Capacidade Transportadoras Veículos …" at bounding box center [308, 143] width 617 height 286
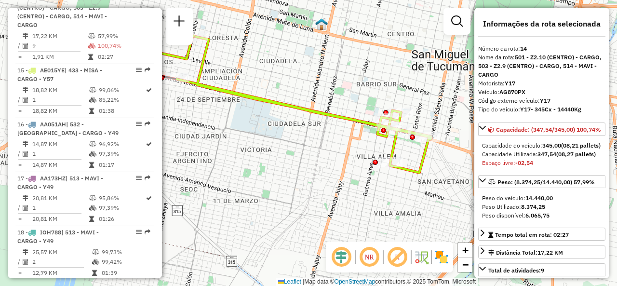
drag, startPoint x: 319, startPoint y: 152, endPoint x: 353, endPoint y: 165, distance: 36.8
click at [354, 169] on div "Janela de atendimento Grade de atendimento Capacidade Transportadoras Veículos …" at bounding box center [308, 143] width 617 height 286
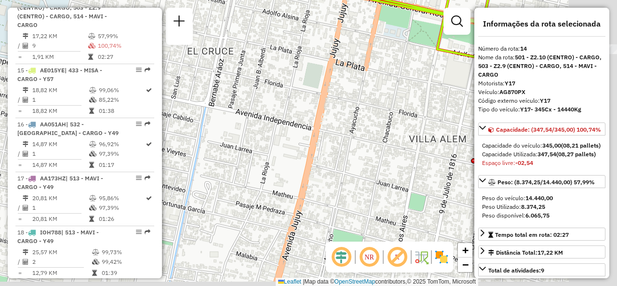
drag, startPoint x: 339, startPoint y: 144, endPoint x: 322, endPoint y: 134, distance: 19.0
click at [322, 134] on div "Janela de atendimento Grade de atendimento Capacidade Transportadoras Veículos …" at bounding box center [308, 143] width 617 height 286
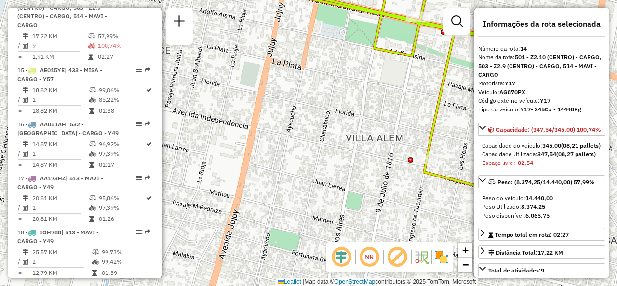
drag, startPoint x: 409, startPoint y: 180, endPoint x: 360, endPoint y: 162, distance: 52.3
click at [360, 162] on div "Janela de atendimento Grade de atendimento Capacidade Transportadoras Veículos …" at bounding box center [308, 143] width 617 height 286
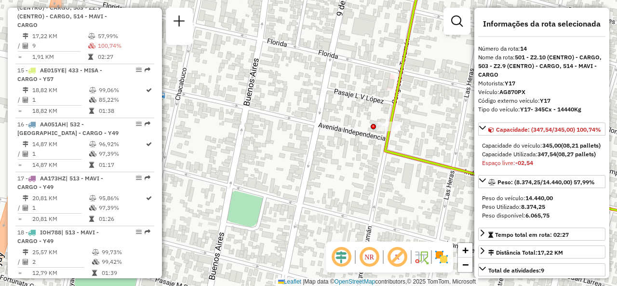
drag, startPoint x: 358, startPoint y: 137, endPoint x: 389, endPoint y: 141, distance: 30.7
click at [389, 141] on div "Janela de atendimento Grade de atendimento Capacidade Transportadoras Veículos …" at bounding box center [308, 143] width 617 height 286
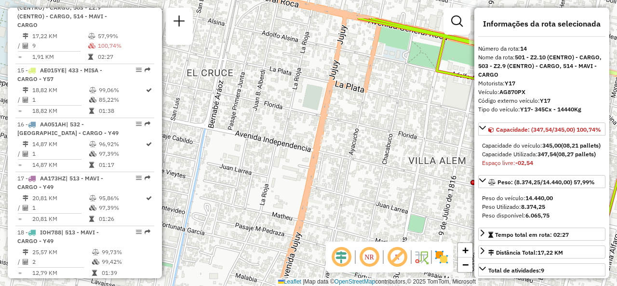
drag, startPoint x: 251, startPoint y: 121, endPoint x: 337, endPoint y: 167, distance: 97.8
click at [337, 167] on div "Janela de atendimento Grade de atendimento Capacidade Transportadoras Veículos …" at bounding box center [308, 143] width 617 height 286
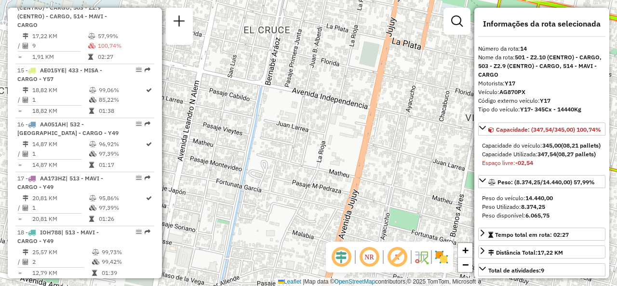
drag, startPoint x: 318, startPoint y: 151, endPoint x: 372, endPoint y: 100, distance: 74.7
click at [372, 100] on div "Janela de atendimento Grade de atendimento Capacidade Transportadoras Veículos …" at bounding box center [308, 143] width 617 height 286
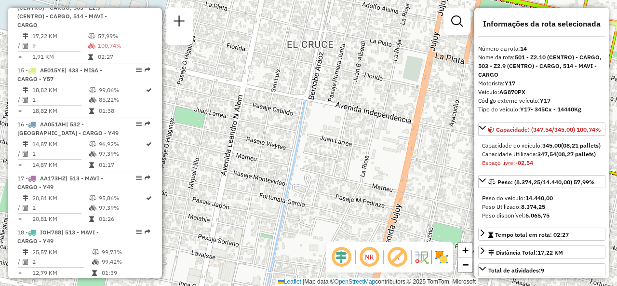
drag, startPoint x: 238, startPoint y: 119, endPoint x: 262, endPoint y: 137, distance: 30.0
click at [262, 137] on div "Janela de atendimento Grade de atendimento Capacidade Transportadoras Veículos …" at bounding box center [308, 143] width 617 height 286
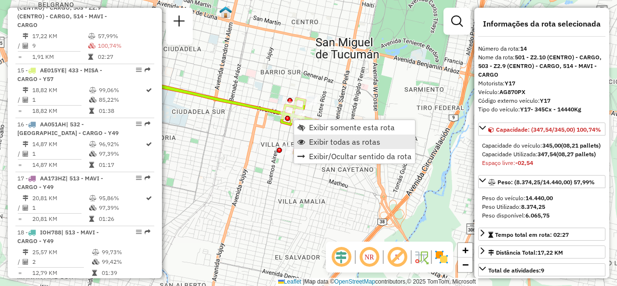
click at [303, 142] on span "Exibir todas as rotas" at bounding box center [302, 142] width 8 height 8
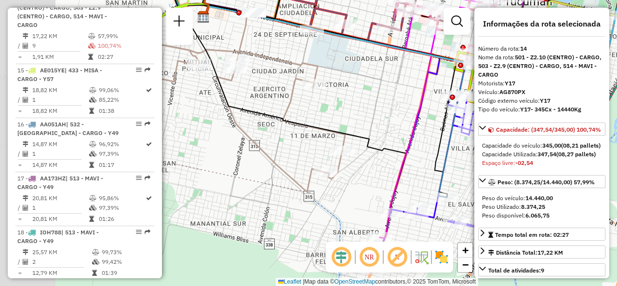
drag, startPoint x: 301, startPoint y: 144, endPoint x: 364, endPoint y: 120, distance: 67.9
click at [364, 122] on div "Janela de atendimento Grade de atendimento Capacidade Transportadoras Veículos …" at bounding box center [308, 143] width 617 height 286
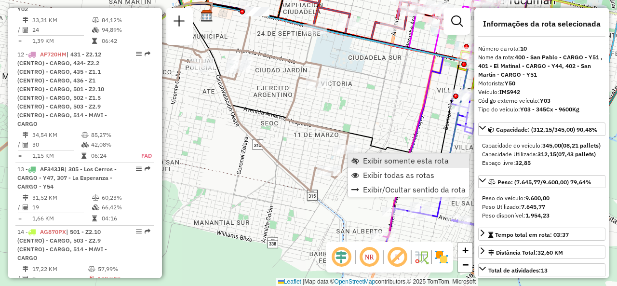
scroll to position [915, 0]
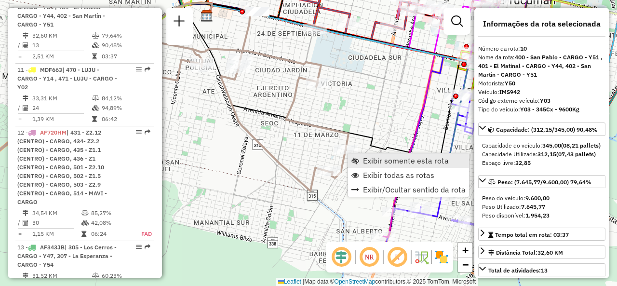
click at [367, 162] on span "Exibir somente esta rota" at bounding box center [406, 161] width 86 height 8
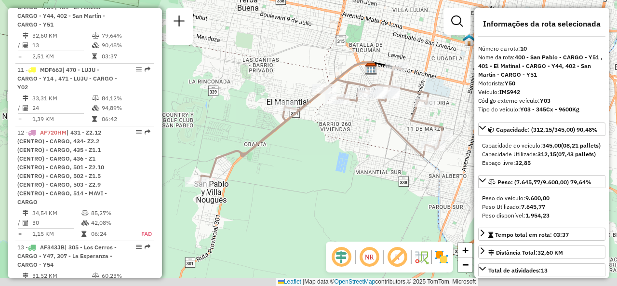
drag, startPoint x: 288, startPoint y: 142, endPoint x: 313, endPoint y: 112, distance: 38.4
click at [313, 112] on div "Janela de atendimento Grade de atendimento Capacidade Transportadoras Veículos …" at bounding box center [308, 143] width 617 height 286
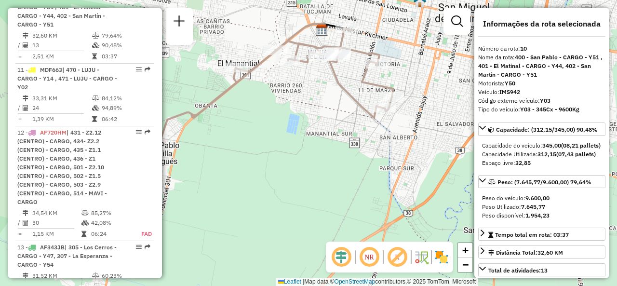
drag, startPoint x: 359, startPoint y: 144, endPoint x: 320, endPoint y: 129, distance: 41.8
click at [319, 132] on div "Janela de atendimento Grade de atendimento Capacidade Transportadoras Veículos …" at bounding box center [308, 143] width 617 height 286
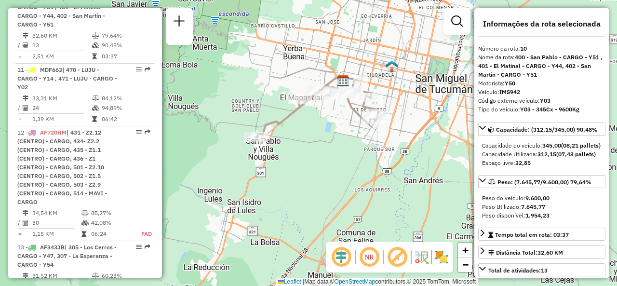
drag, startPoint x: 354, startPoint y: 70, endPoint x: 351, endPoint y: 114, distance: 44.5
click at [351, 114] on icon at bounding box center [317, 108] width 123 height 57
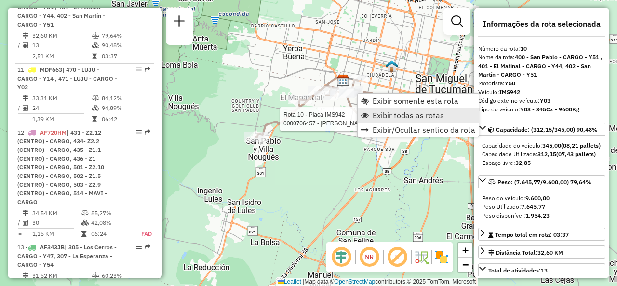
click at [370, 110] on link "Exibir todas as rotas" at bounding box center [418, 115] width 121 height 14
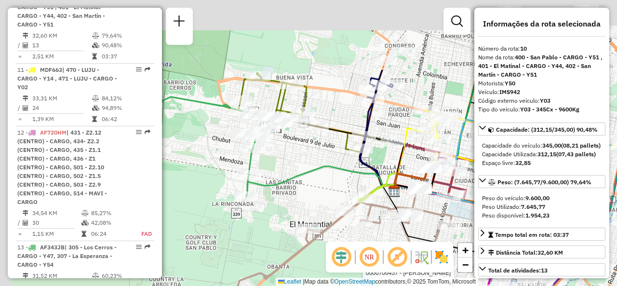
drag, startPoint x: 247, startPoint y: 48, endPoint x: 306, endPoint y: 150, distance: 117.8
click at [306, 150] on div "Rota 10 - Placa IMS942 0000706457 - CRUZ ARMANDO Janela de atendimento Grade de…" at bounding box center [308, 143] width 617 height 286
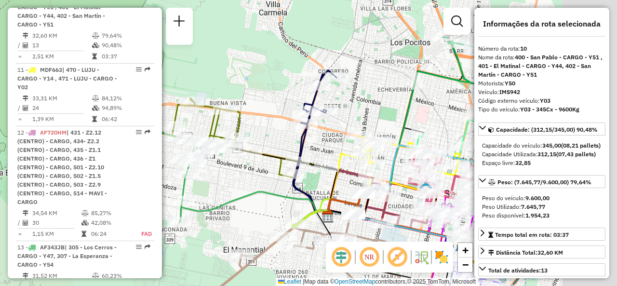
drag, startPoint x: 349, startPoint y: 122, endPoint x: 275, endPoint y: 137, distance: 75.5
click at [276, 137] on div "Rota 10 - Placa IMS942 0000706457 - CRUZ ARMANDO Janela de atendimento Grade de…" at bounding box center [308, 143] width 617 height 286
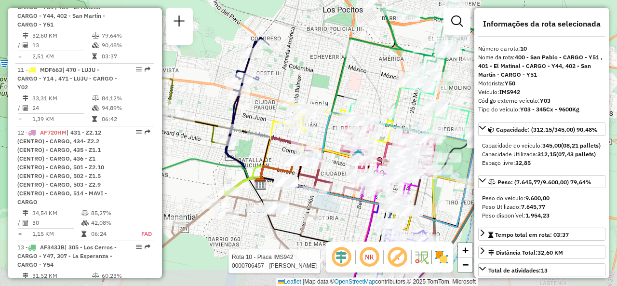
drag, startPoint x: 382, startPoint y: 98, endPoint x: 335, endPoint y: 72, distance: 54.2
click at [335, 72] on div "Rota 10 - Placa IMS942 0000706457 - CRUZ ARMANDO Janela de atendimento Grade de…" at bounding box center [308, 143] width 617 height 286
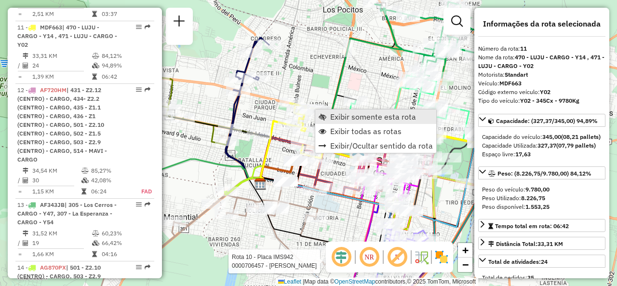
scroll to position [986, 0]
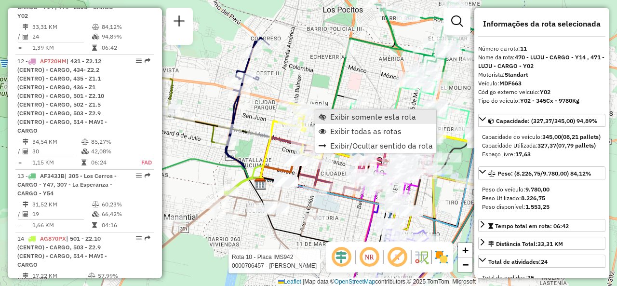
click at [332, 119] on span "Exibir somente esta rota" at bounding box center [373, 117] width 86 height 8
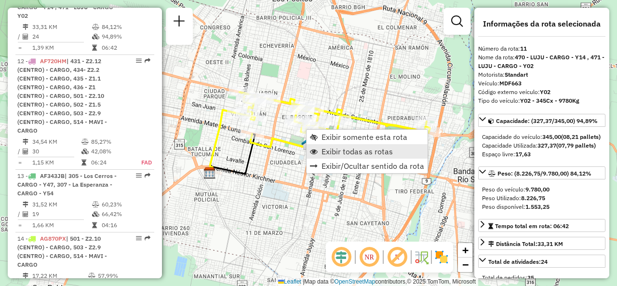
click at [323, 148] on span "Exibir todas as rotas" at bounding box center [357, 152] width 71 height 8
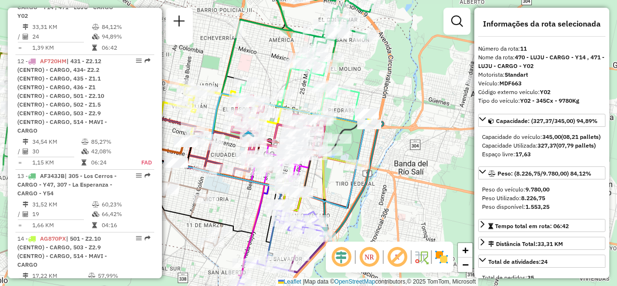
drag, startPoint x: 401, startPoint y: 196, endPoint x: 287, endPoint y: 176, distance: 115.2
click at [287, 176] on div "Janela de atendimento Grade de atendimento Capacidade Transportadoras Veículos …" at bounding box center [308, 143] width 617 height 286
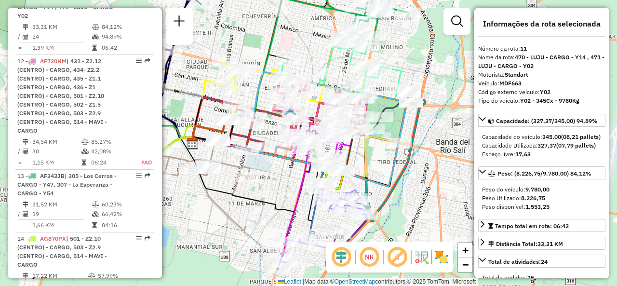
drag, startPoint x: 222, startPoint y: 62, endPoint x: 315, endPoint y: 13, distance: 105.3
click at [315, 13] on div "Janela de atendimento Grade de atendimento Capacidade Transportadoras Veículos …" at bounding box center [308, 143] width 617 height 286
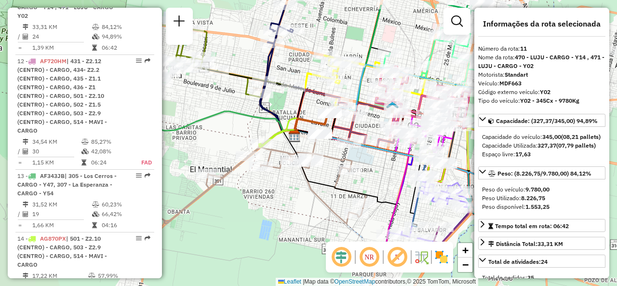
drag, startPoint x: 247, startPoint y: 45, endPoint x: 353, endPoint y: 79, distance: 110.3
click at [353, 79] on div "Janela de atendimento Grade de atendimento Capacidade Transportadoras Veículos …" at bounding box center [308, 143] width 617 height 286
drag, startPoint x: 381, startPoint y: 168, endPoint x: 367, endPoint y: 168, distance: 14.0
click at [367, 168] on div "Rota 11 - Placa MDF663 0000547516 - Torres Agustin Leonardo Janela de atendimen…" at bounding box center [308, 143] width 617 height 286
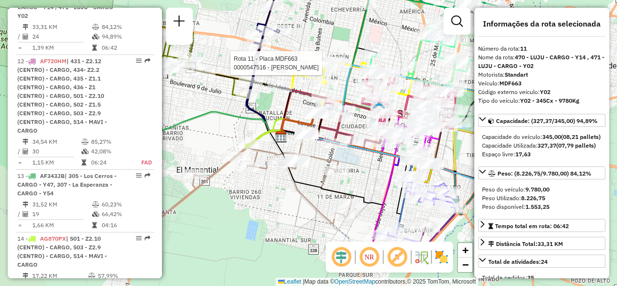
click at [366, 169] on div "Rota 11 - Placa MDF663 0000547516 - Torres Agustin Leonardo Janela de atendimen…" at bounding box center [308, 143] width 617 height 286
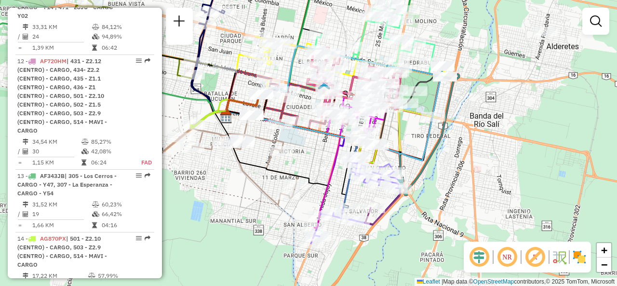
drag, startPoint x: 366, startPoint y: 169, endPoint x: 294, endPoint y: 163, distance: 72.2
click at [308, 139] on div "Janela de atendimento Grade de atendimento Capacidade Transportadoras Veículos …" at bounding box center [308, 143] width 617 height 286
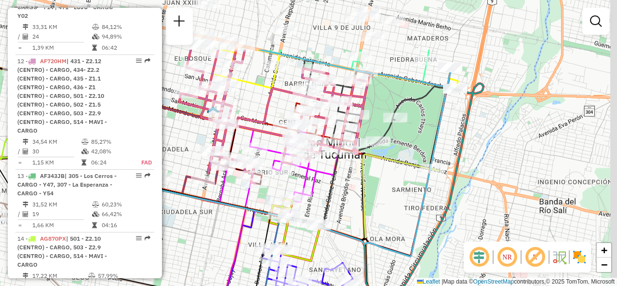
drag, startPoint x: 398, startPoint y: 98, endPoint x: 361, endPoint y: 177, distance: 87.4
click at [362, 177] on icon at bounding box center [228, 199] width 421 height 90
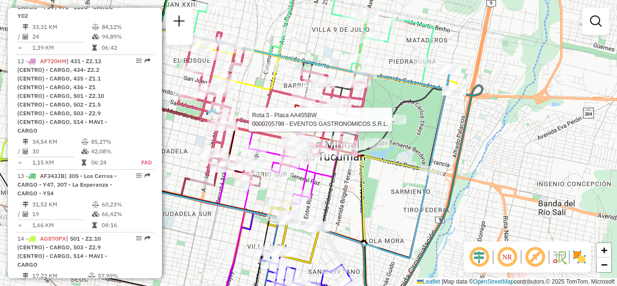
select select "**********"
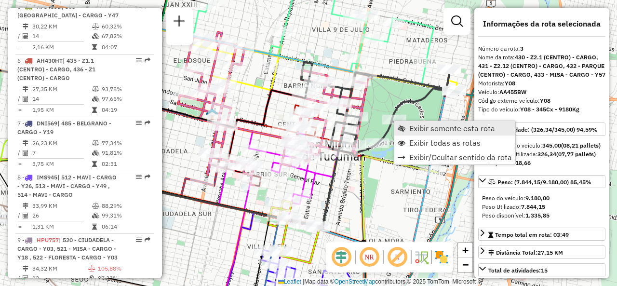
scroll to position [486, 0]
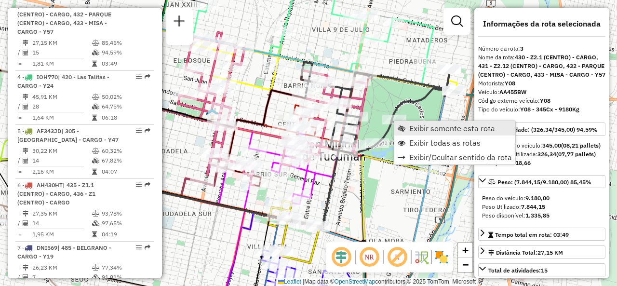
click at [401, 126] on span "Exibir somente esta rota" at bounding box center [402, 128] width 8 height 8
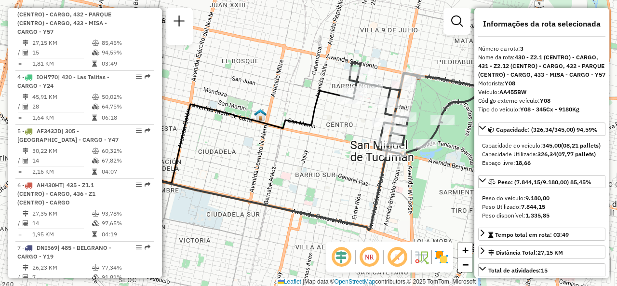
drag, startPoint x: 348, startPoint y: 138, endPoint x: 222, endPoint y: 152, distance: 126.7
click at [222, 152] on div "Janela de atendimento Grade de atendimento Capacidade Transportadoras Veículos …" at bounding box center [308, 143] width 617 height 286
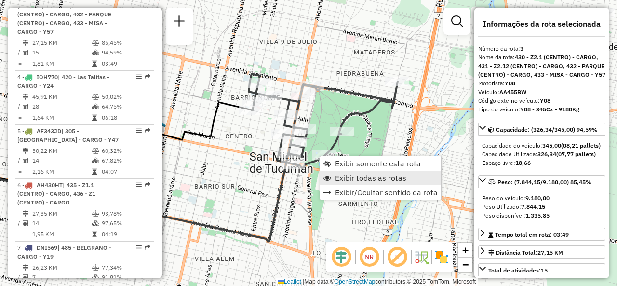
click at [330, 174] on span "Exibir todas as rotas" at bounding box center [328, 178] width 8 height 8
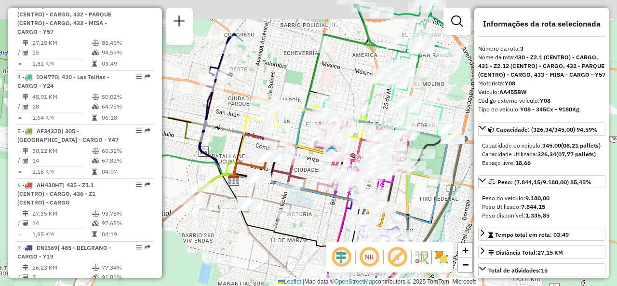
drag, startPoint x: 354, startPoint y: 114, endPoint x: 426, endPoint y: 144, distance: 77.8
click at [434, 151] on icon at bounding box center [414, 148] width 74 height 47
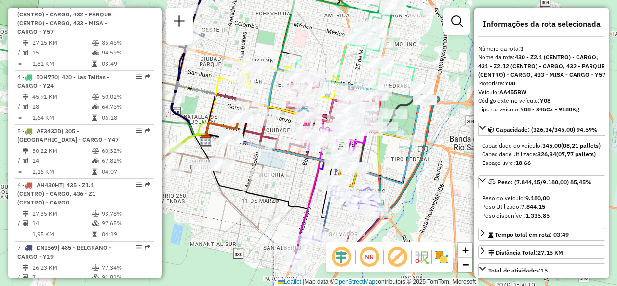
drag, startPoint x: 316, startPoint y: 172, endPoint x: 284, endPoint y: 127, distance: 55.7
click at [284, 127] on div "Janela de atendimento Grade de atendimento Capacidade Transportadoras Veículos …" at bounding box center [308, 143] width 617 height 286
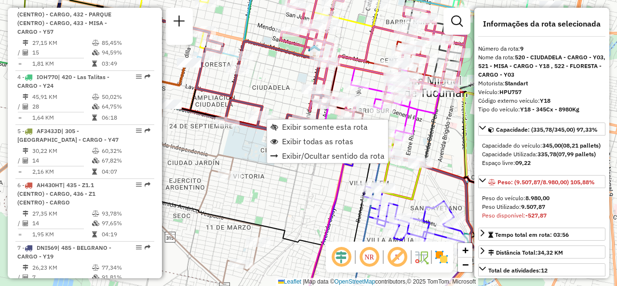
scroll to position [852, 0]
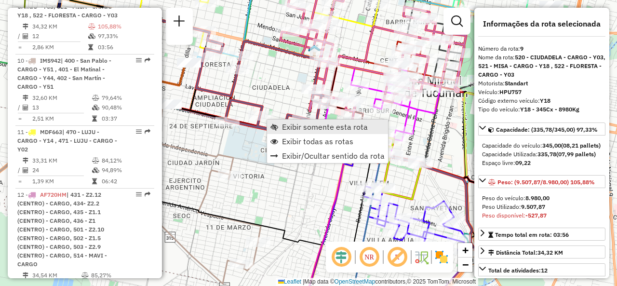
click at [300, 122] on link "Exibir somente esta rota" at bounding box center [327, 127] width 121 height 14
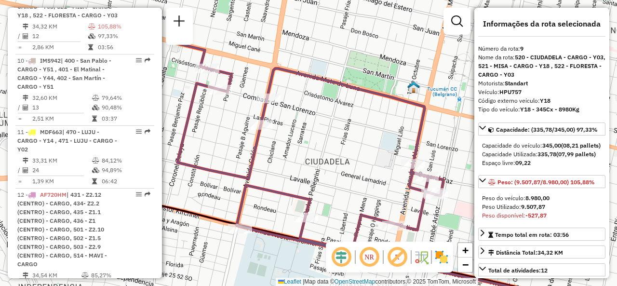
drag, startPoint x: 216, startPoint y: 97, endPoint x: 315, endPoint y: 160, distance: 117.1
click at [319, 167] on div "Janela de atendimento Grade de atendimento Capacidade Transportadoras Veículos …" at bounding box center [308, 143] width 617 height 286
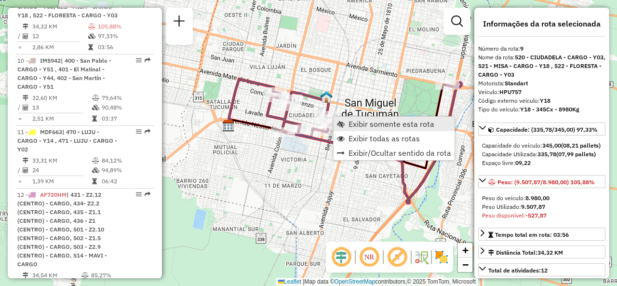
click at [385, 127] on span "Exibir somente esta rota" at bounding box center [392, 124] width 86 height 8
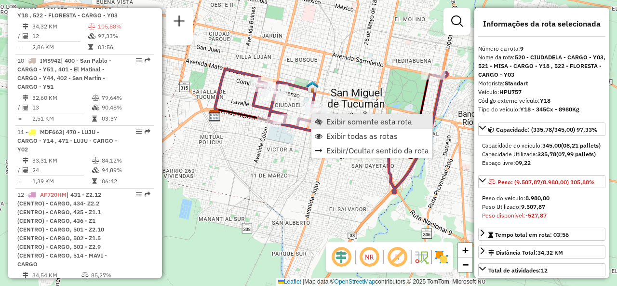
click at [349, 125] on span "Exibir somente esta rota" at bounding box center [370, 122] width 86 height 8
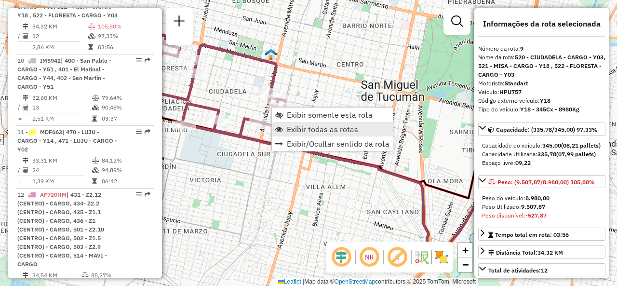
click at [311, 132] on span "Exibir todas as rotas" at bounding box center [322, 129] width 71 height 8
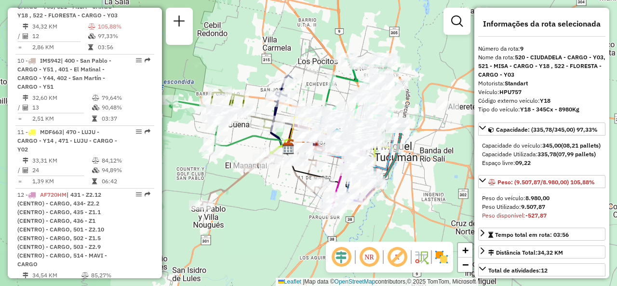
click at [306, 92] on div "Janela de atendimento Grade de atendimento Capacidade Transportadoras Veículos …" at bounding box center [308, 143] width 617 height 286
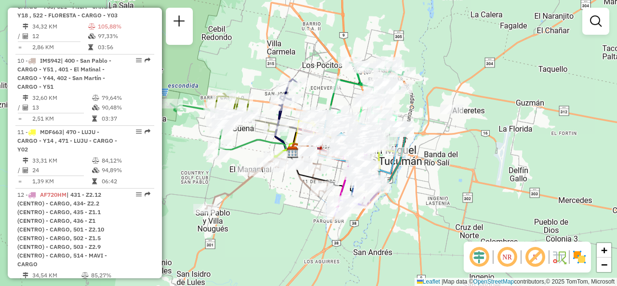
drag, startPoint x: 323, startPoint y: 88, endPoint x: 327, endPoint y: 92, distance: 5.8
click at [327, 92] on div "Janela de atendimento Grade de atendimento Capacidade Transportadoras Veículos …" at bounding box center [308, 143] width 617 height 286
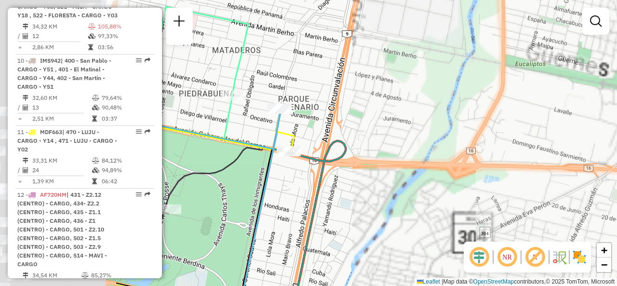
drag, startPoint x: 283, startPoint y: 131, endPoint x: 463, endPoint y: 125, distance: 179.6
click at [463, 125] on div "Janela de atendimento Grade de atendimento Capacidade Transportadoras Veículos …" at bounding box center [308, 143] width 617 height 286
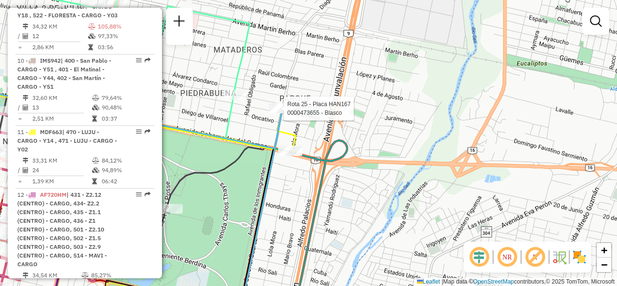
select select "**********"
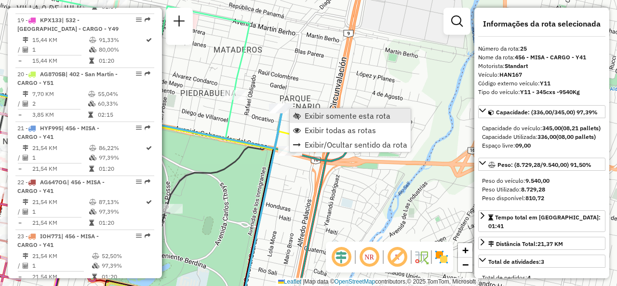
scroll to position [1835, 0]
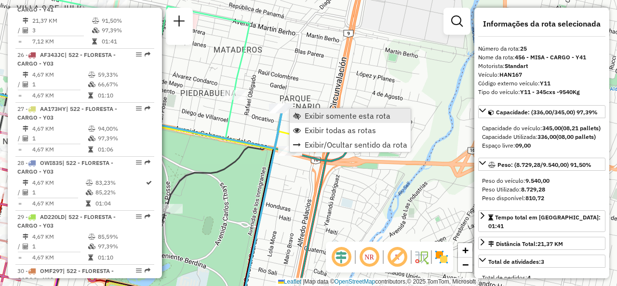
click at [306, 122] on link "Exibir somente esta rota" at bounding box center [350, 116] width 121 height 14
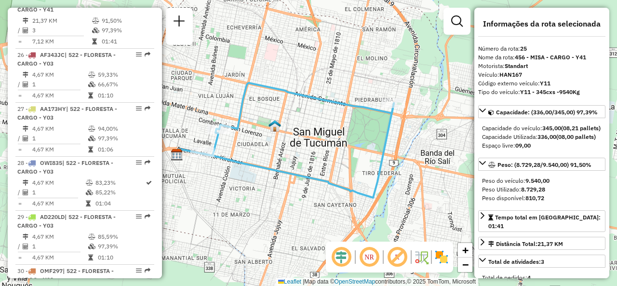
drag, startPoint x: 383, startPoint y: 155, endPoint x: 319, endPoint y: 142, distance: 65.5
click at [305, 145] on div "Janela de atendimento Grade de atendimento Capacidade Transportadoras Veículos …" at bounding box center [308, 143] width 617 height 286
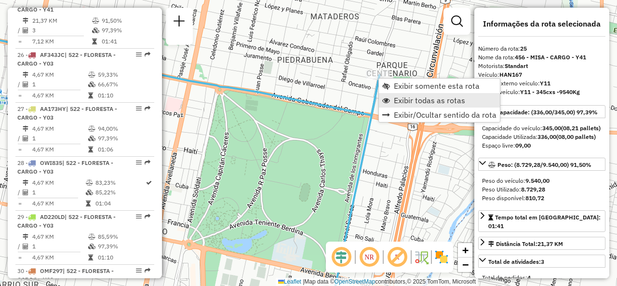
click at [389, 103] on span "Exibir todas as rotas" at bounding box center [387, 100] width 8 height 8
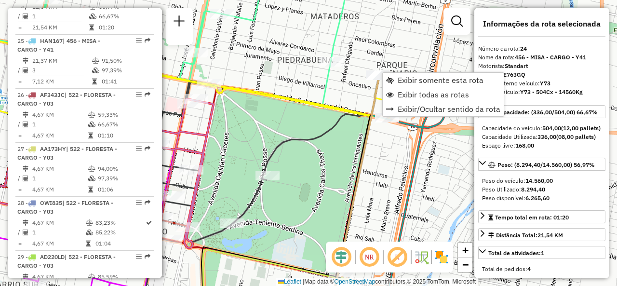
scroll to position [1782, 0]
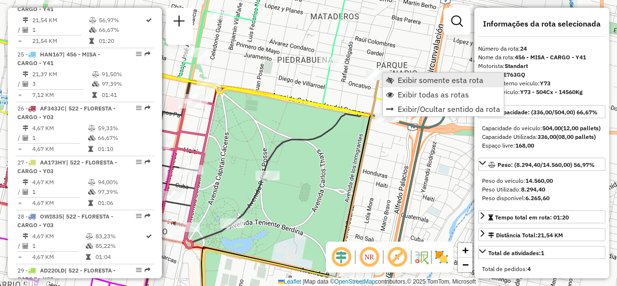
click at [399, 77] on span "Exibir somente esta rota" at bounding box center [441, 80] width 86 height 8
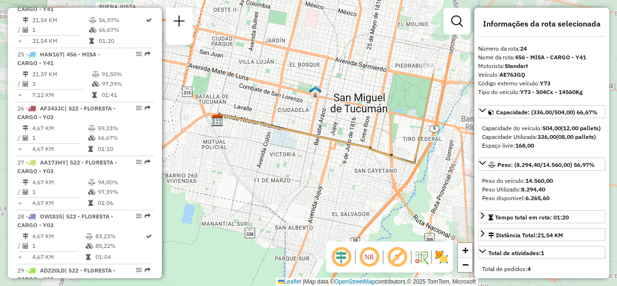
drag, startPoint x: 348, startPoint y: 95, endPoint x: 324, endPoint y: 90, distance: 24.5
click at [325, 90] on div "Janela de atendimento Grade de atendimento Capacidade Transportadoras Veículos …" at bounding box center [308, 143] width 617 height 286
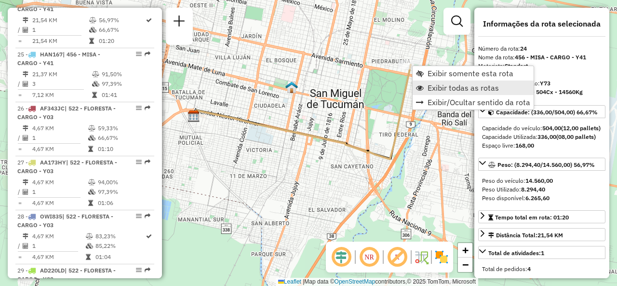
click at [424, 90] on link "Exibir todas as rotas" at bounding box center [473, 88] width 121 height 14
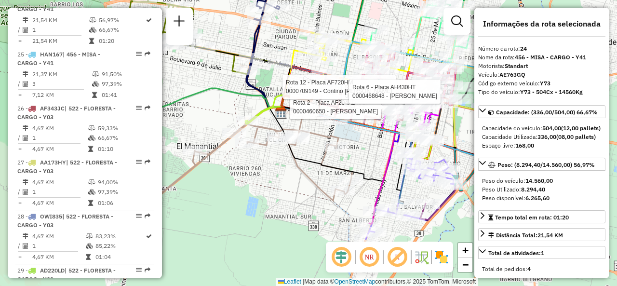
click at [327, 28] on div "Rota 2 - Placa AF294AD 0000460650 - CAVERO CRISTIAN HUMBERTO Rota 6 - Placa AH4…" at bounding box center [308, 143] width 617 height 286
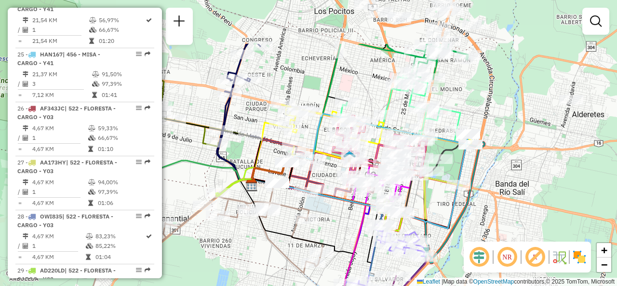
drag, startPoint x: 399, startPoint y: 18, endPoint x: 370, endPoint y: 92, distance: 78.8
click at [370, 92] on div "Janela de atendimento Grade de atendimento Capacidade Transportadoras Veículos …" at bounding box center [308, 143] width 617 height 286
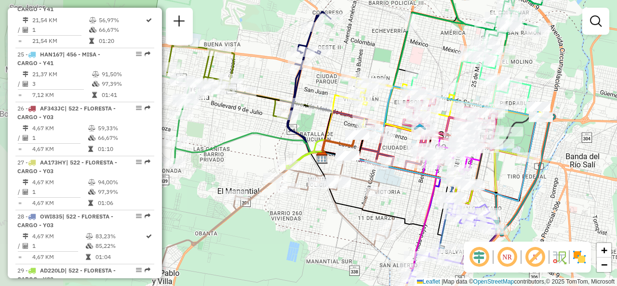
drag, startPoint x: 361, startPoint y: 89, endPoint x: 433, endPoint y: 58, distance: 78.4
click at [433, 58] on div "Janela de atendimento Grade de atendimento Capacidade Transportadoras Veículos …" at bounding box center [308, 143] width 617 height 286
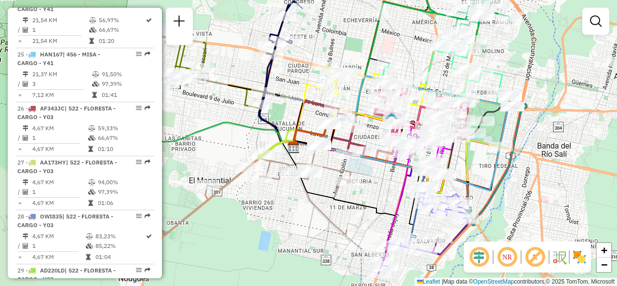
drag, startPoint x: 383, startPoint y: 54, endPoint x: 355, endPoint y: 43, distance: 30.4
click at [355, 43] on div "Janela de atendimento Grade de atendimento Capacidade Transportadoras Veículos …" at bounding box center [308, 143] width 617 height 286
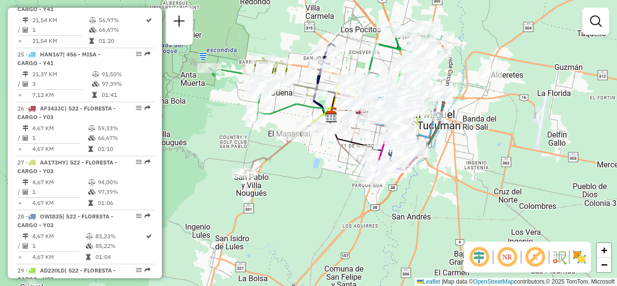
drag, startPoint x: 355, startPoint y: 43, endPoint x: 364, endPoint y: 74, distance: 32.7
click at [364, 74] on div "Janela de atendimento Grade de atendimento Capacidade Transportadoras Veículos …" at bounding box center [308, 143] width 617 height 286
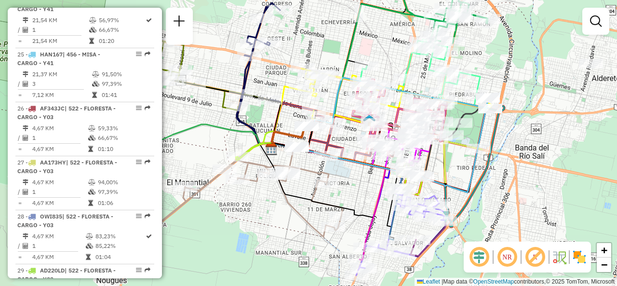
drag, startPoint x: 421, startPoint y: 72, endPoint x: 388, endPoint y: 44, distance: 42.8
click at [388, 44] on div "Janela de atendimento Grade de atendimento Capacidade Transportadoras Veículos …" at bounding box center [308, 143] width 617 height 286
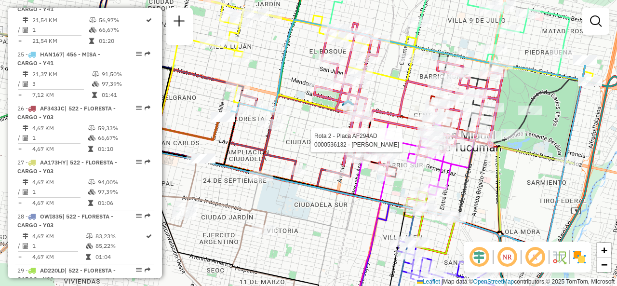
select select "**********"
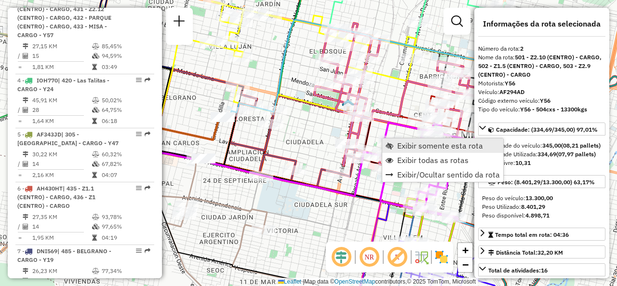
scroll to position [414, 0]
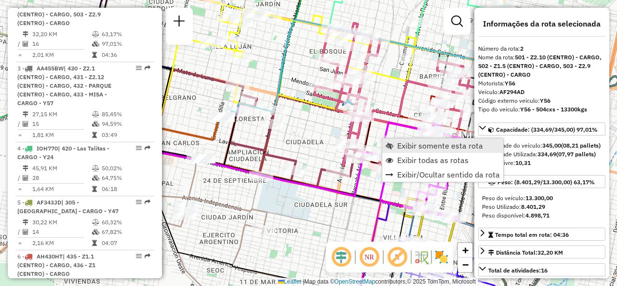
click at [397, 149] on span "Exibir somente esta rota" at bounding box center [440, 146] width 86 height 8
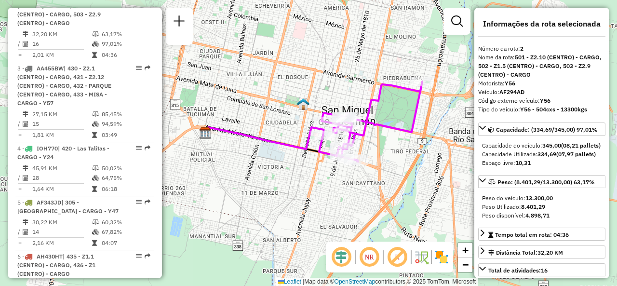
drag, startPoint x: 372, startPoint y: 93, endPoint x: 331, endPoint y: 92, distance: 41.5
click at [331, 92] on div "Janela de atendimento Grade de atendimento Capacidade Transportadoras Veículos …" at bounding box center [308, 143] width 617 height 286
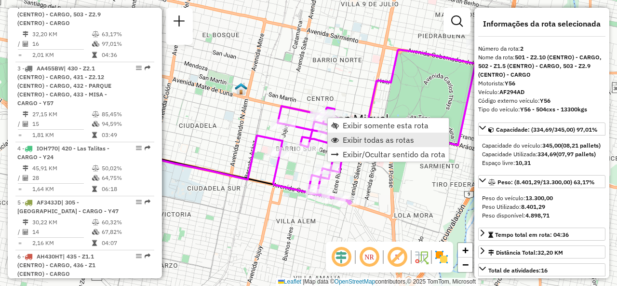
click at [335, 135] on link "Exibir todas as rotas" at bounding box center [388, 140] width 121 height 14
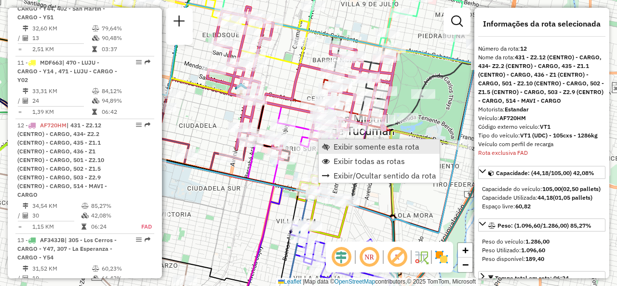
scroll to position [1049, 0]
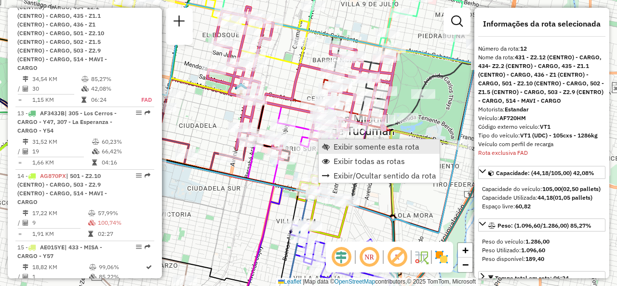
click at [335, 149] on span "Exibir somente esta rota" at bounding box center [377, 147] width 86 height 8
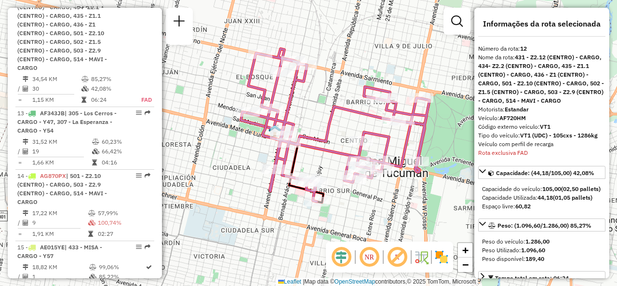
drag, startPoint x: 293, startPoint y: 113, endPoint x: 319, endPoint y: 96, distance: 31.0
click at [319, 96] on div "Janela de atendimento Grade de atendimento Capacidade Transportadoras Veículos …" at bounding box center [308, 143] width 617 height 286
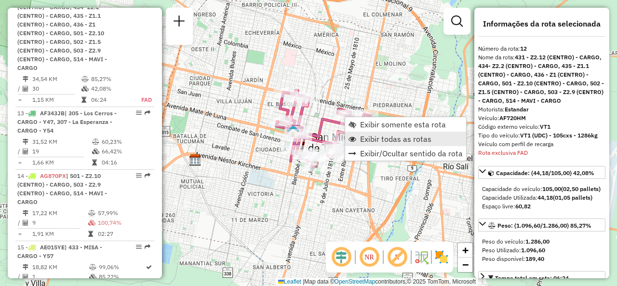
click at [359, 136] on link "Exibir todas as rotas" at bounding box center [405, 139] width 121 height 14
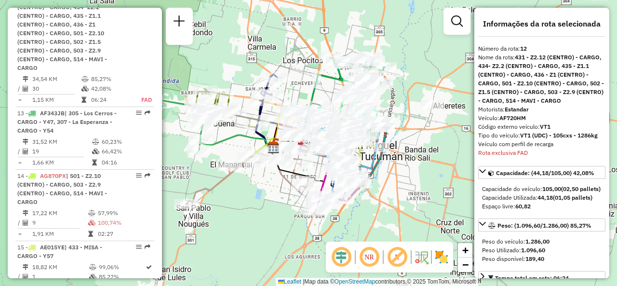
click at [321, 84] on icon at bounding box center [309, 106] width 70 height 90
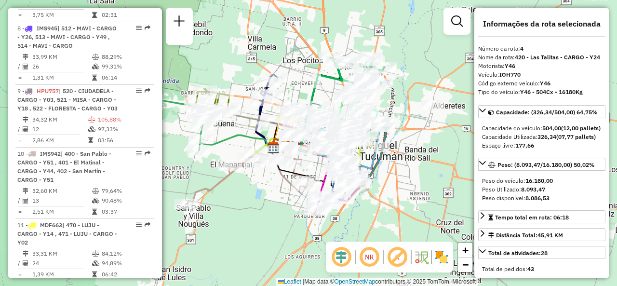
scroll to position [565, 0]
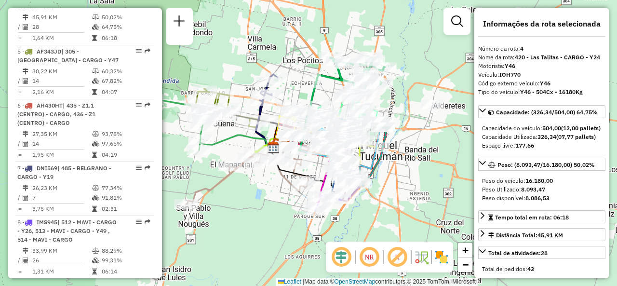
click at [328, 88] on div "Janela de atendimento Grade de atendimento Capacidade Transportadoras Veículos …" at bounding box center [308, 143] width 617 height 286
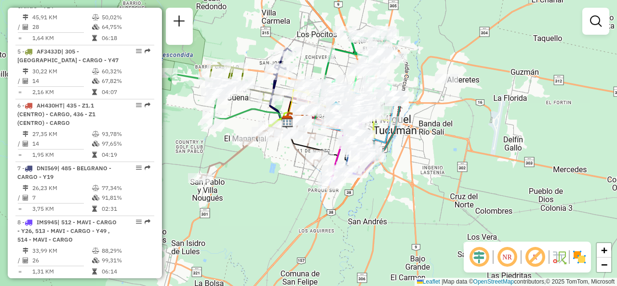
drag, startPoint x: 328, startPoint y: 89, endPoint x: 347, endPoint y: 54, distance: 40.4
click at [347, 54] on div "Janela de atendimento Grade de atendimento Capacidade Transportadoras Veículos …" at bounding box center [308, 143] width 617 height 286
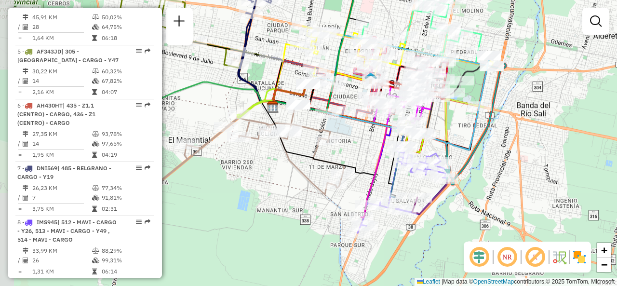
drag, startPoint x: 315, startPoint y: 219, endPoint x: 350, endPoint y: 155, distance: 72.7
click at [350, 155] on div "Janela de atendimento Grade de atendimento Capacidade Transportadoras Veículos …" at bounding box center [308, 143] width 617 height 286
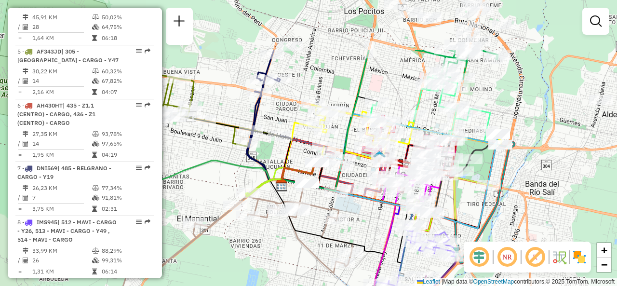
drag, startPoint x: 399, startPoint y: 29, endPoint x: 408, endPoint y: 108, distance: 79.1
click at [408, 108] on div "Janela de atendimento Grade de atendimento Capacidade Transportadoras Veículos …" at bounding box center [308, 143] width 617 height 286
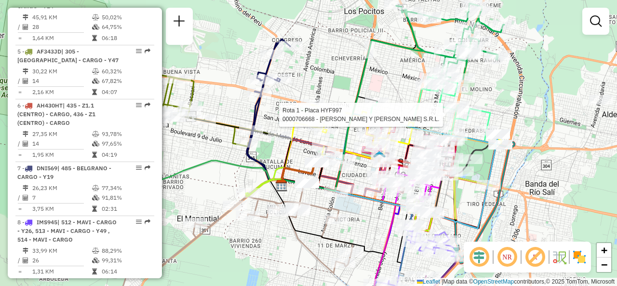
click at [399, 81] on div "Rota 1 - Placa HYF997 0000706668 - CARLOS Y LUIS FUENTES S.R.L. Janela de atend…" at bounding box center [308, 143] width 617 height 286
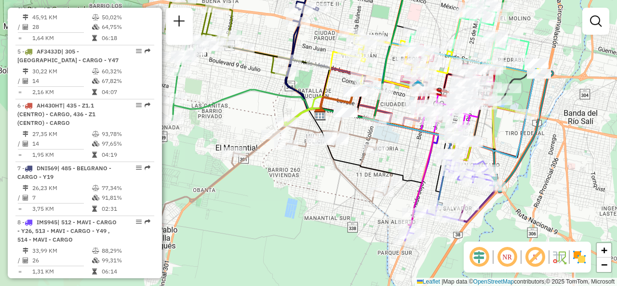
drag, startPoint x: 400, startPoint y: 86, endPoint x: 439, endPoint y: 15, distance: 80.7
click at [439, 15] on div "Janela de atendimento Grade de atendimento Capacidade Transportadoras Veículos …" at bounding box center [308, 143] width 617 height 286
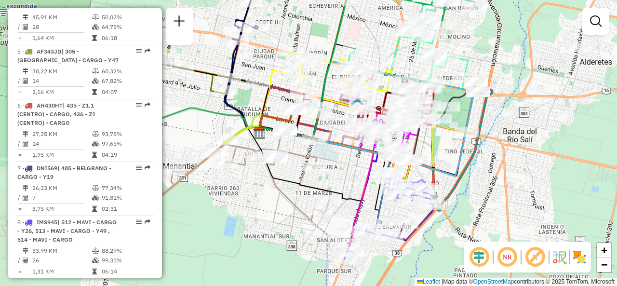
drag, startPoint x: 413, startPoint y: 156, endPoint x: 331, endPoint y: 173, distance: 83.8
click at [337, 177] on div "Janela de atendimento Grade de atendimento Capacidade Transportadoras Veículos …" at bounding box center [308, 143] width 617 height 286
